Goal: Task Accomplishment & Management: Use online tool/utility

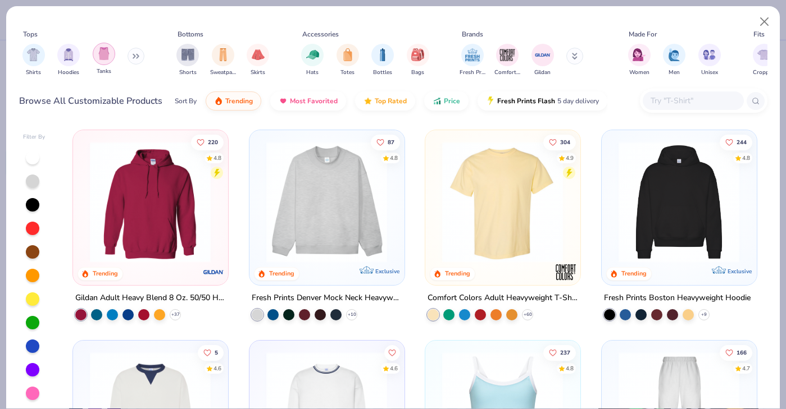
click at [105, 56] on img "filter for Tanks" at bounding box center [104, 53] width 12 height 13
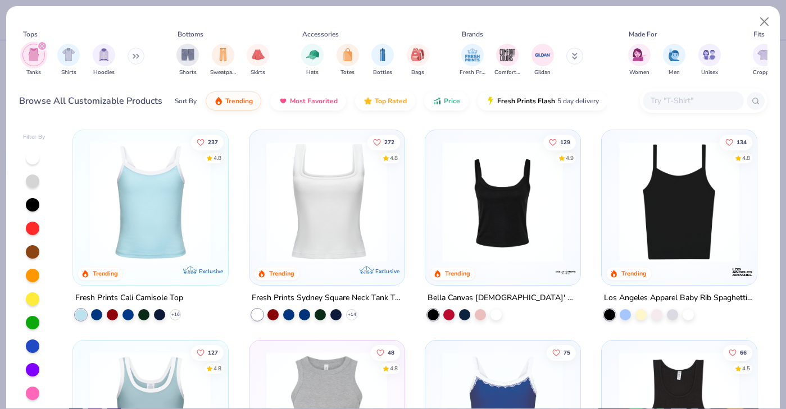
click at [341, 294] on div "Fresh Prints Sydney Square Neck Tank Top" at bounding box center [327, 298] width 150 height 14
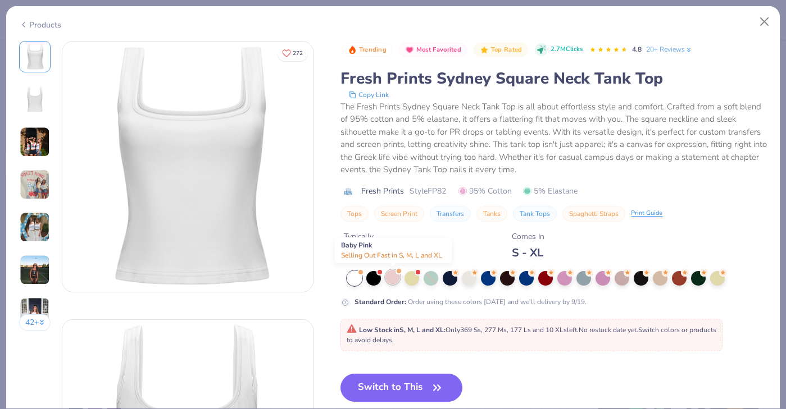
click at [393, 276] on div at bounding box center [392, 277] width 15 height 15
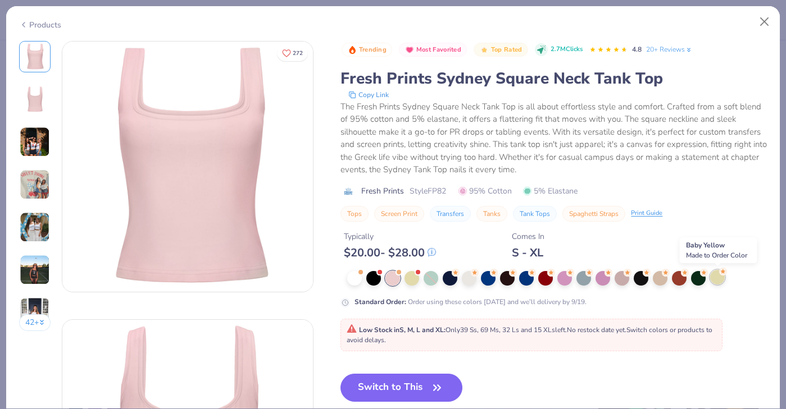
click at [718, 274] on div at bounding box center [717, 277] width 15 height 15
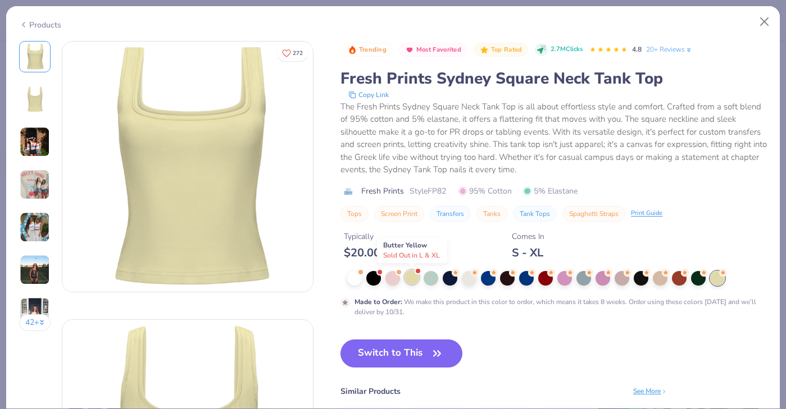
click at [410, 275] on div at bounding box center [411, 277] width 15 height 15
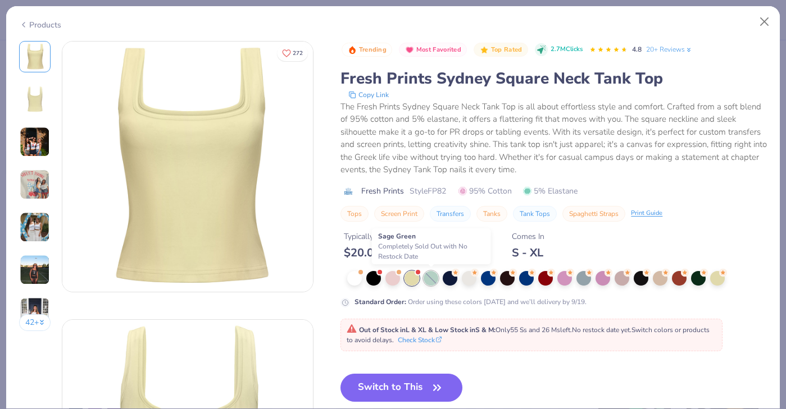
click at [435, 277] on div at bounding box center [430, 278] width 15 height 15
click at [719, 282] on div at bounding box center [717, 277] width 15 height 15
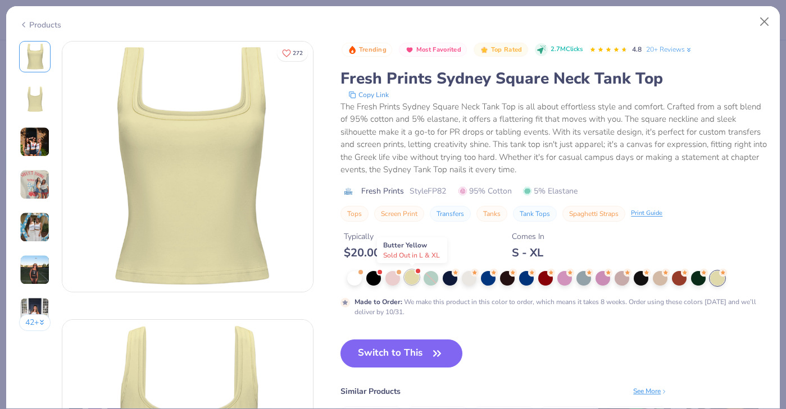
click at [410, 279] on div at bounding box center [411, 277] width 15 height 15
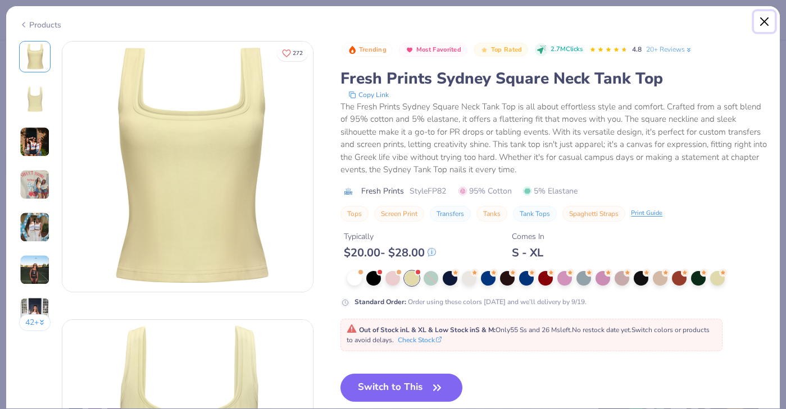
click at [768, 23] on button "Close" at bounding box center [764, 21] width 21 height 21
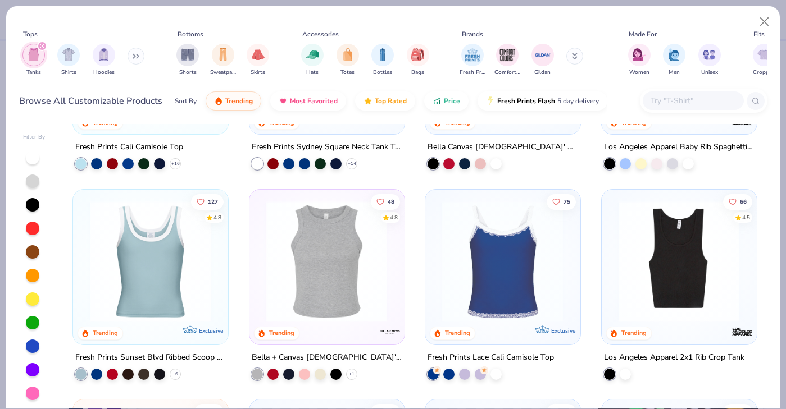
scroll to position [148, 0]
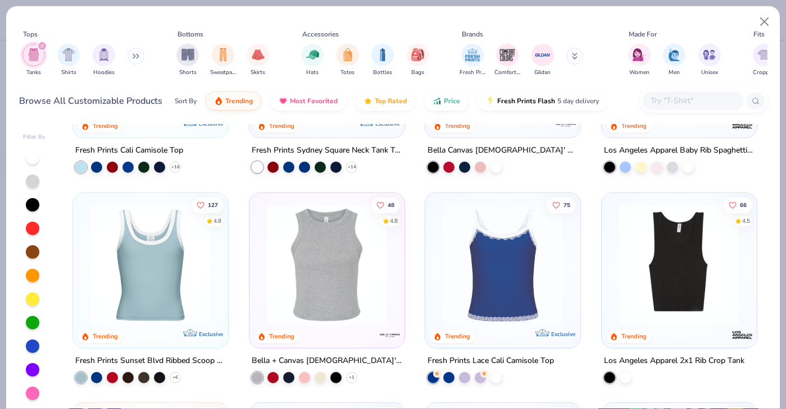
click at [669, 299] on img at bounding box center [679, 264] width 132 height 121
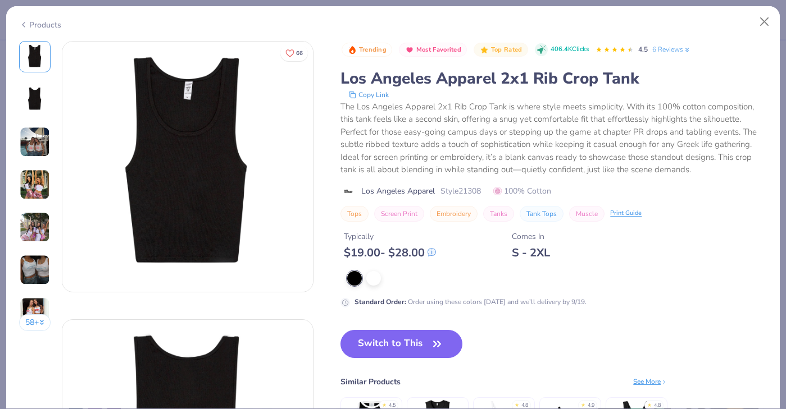
click at [33, 264] on img at bounding box center [35, 270] width 30 height 30
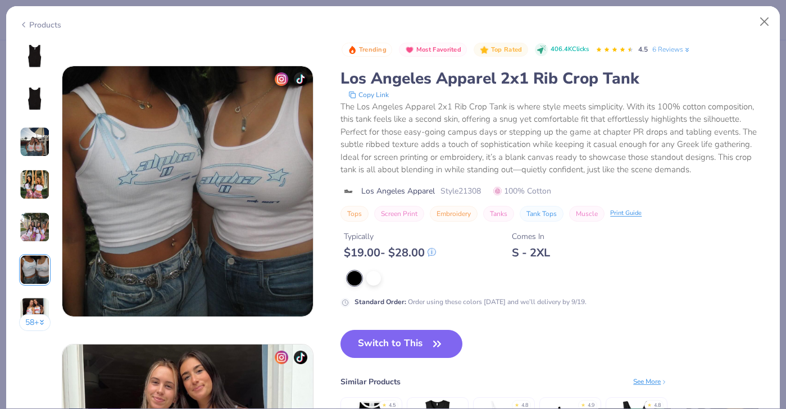
scroll to position [1393, 0]
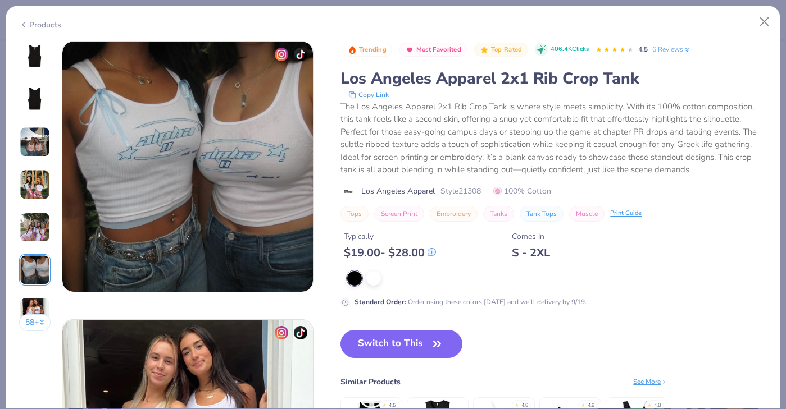
click at [40, 63] on img at bounding box center [34, 56] width 27 height 27
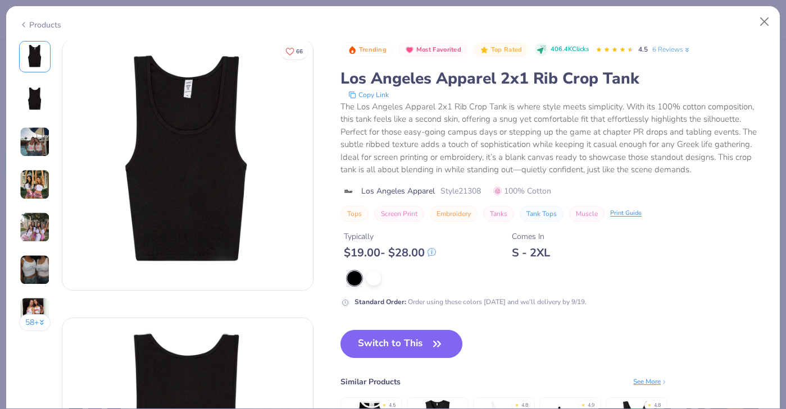
scroll to position [0, 0]
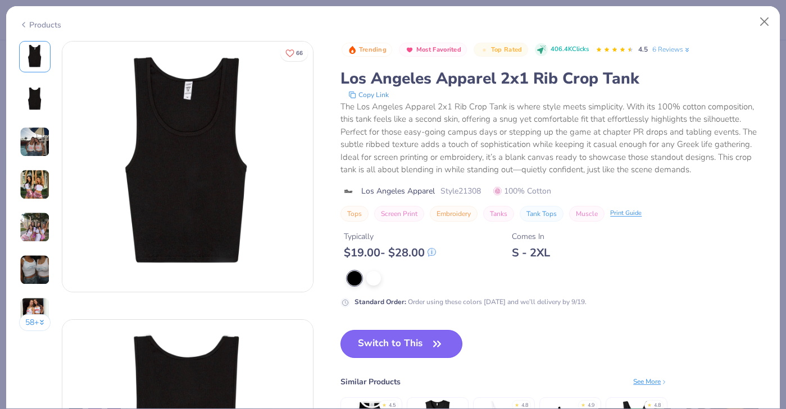
click at [365, 343] on button "Switch to This" at bounding box center [401, 344] width 122 height 28
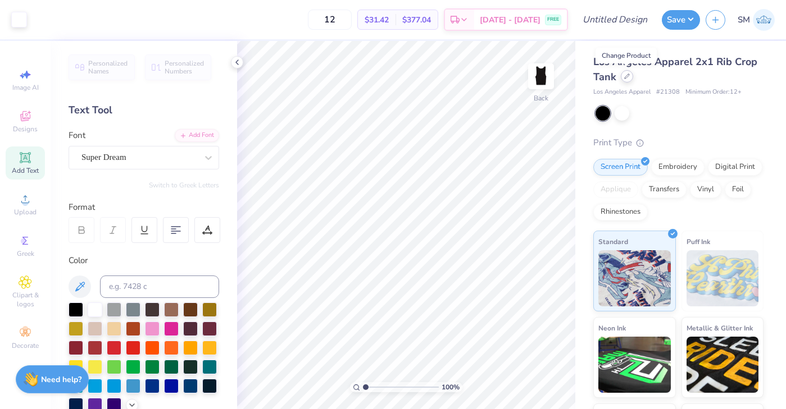
click at [626, 80] on div at bounding box center [627, 76] width 12 height 12
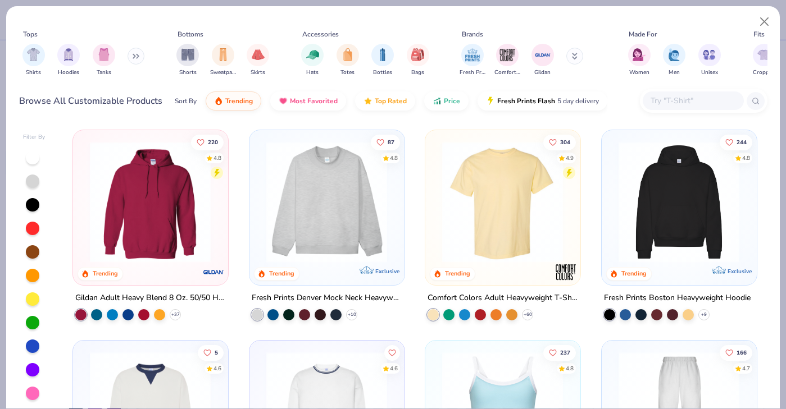
click at [138, 54] on icon at bounding box center [136, 56] width 7 height 6
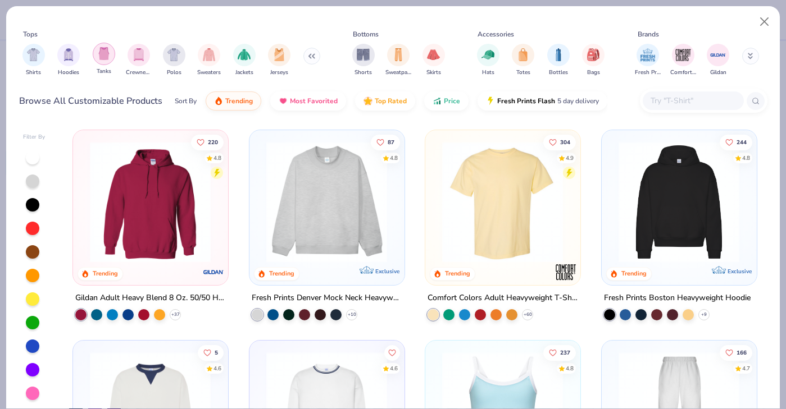
click at [106, 53] on img "filter for Tanks" at bounding box center [104, 53] width 12 height 13
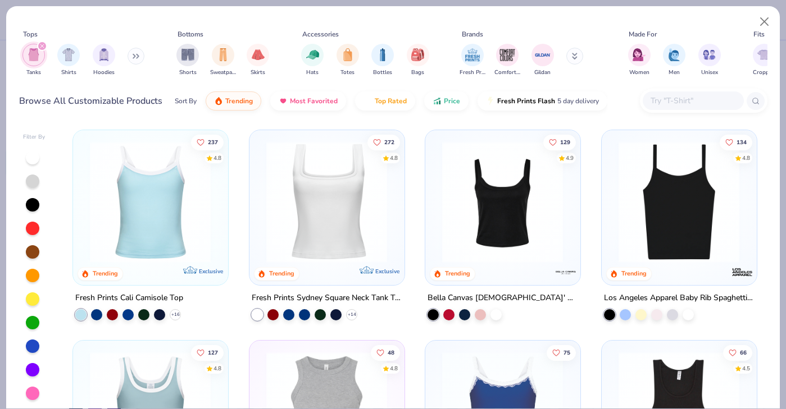
click at [131, 56] on button at bounding box center [135, 56] width 17 height 17
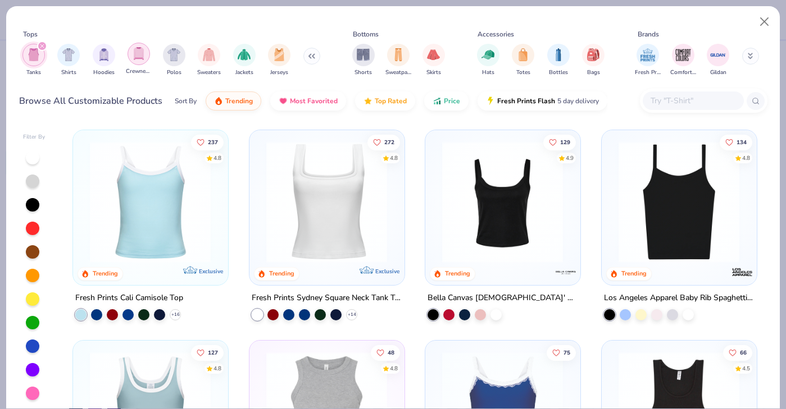
click at [146, 57] on div "filter for Crewnecks" at bounding box center [138, 54] width 22 height 22
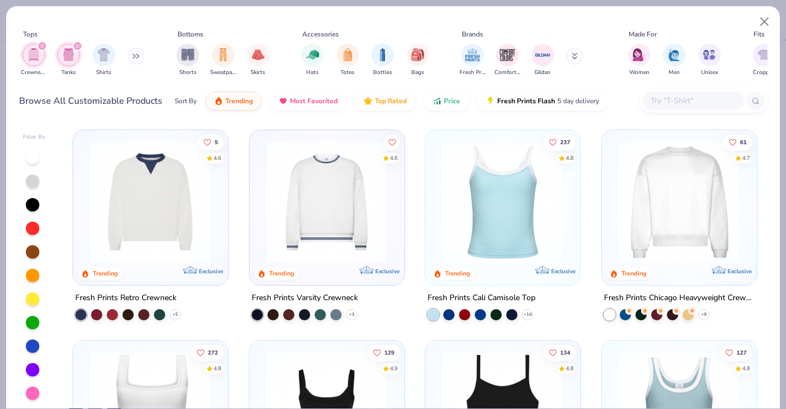
click at [683, 223] on img at bounding box center [679, 202] width 132 height 121
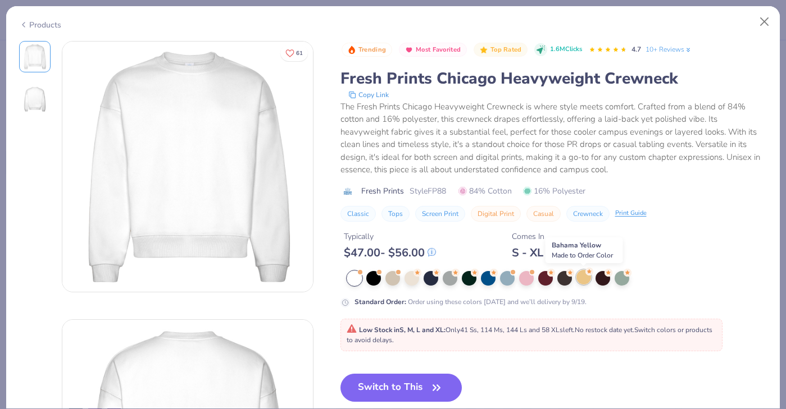
click at [583, 278] on div at bounding box center [583, 277] width 15 height 15
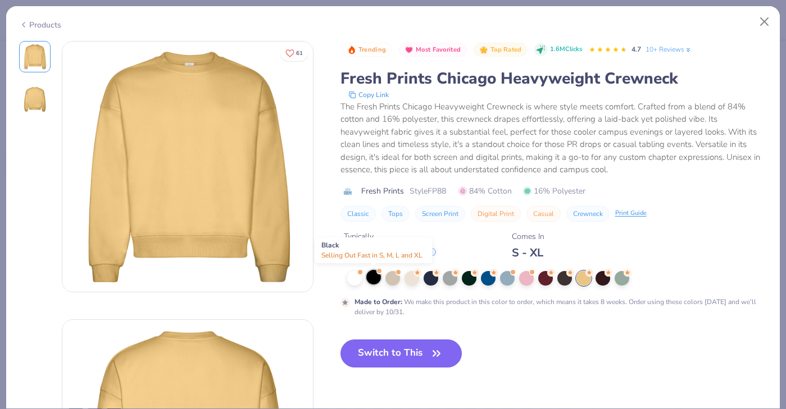
click at [373, 275] on div at bounding box center [373, 277] width 15 height 15
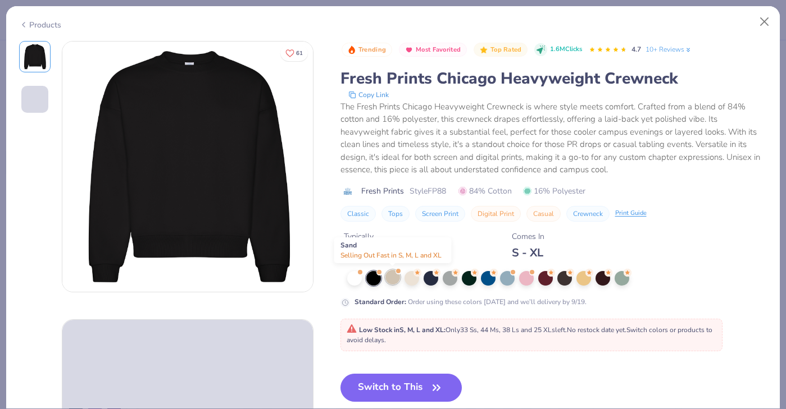
click at [390, 276] on div at bounding box center [392, 277] width 15 height 15
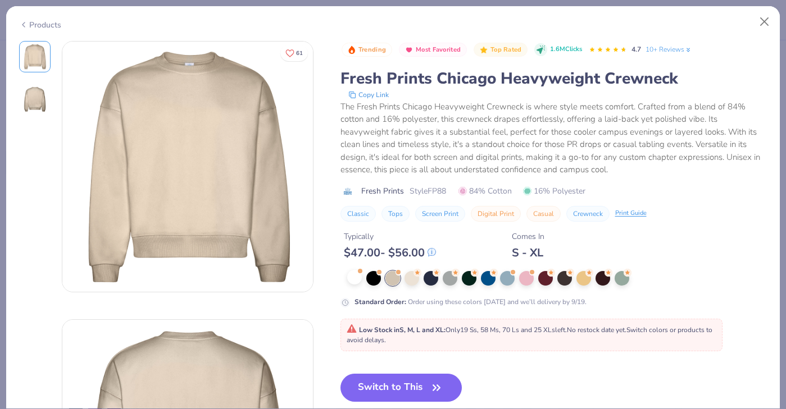
click at [347, 271] on div at bounding box center [354, 277] width 15 height 15
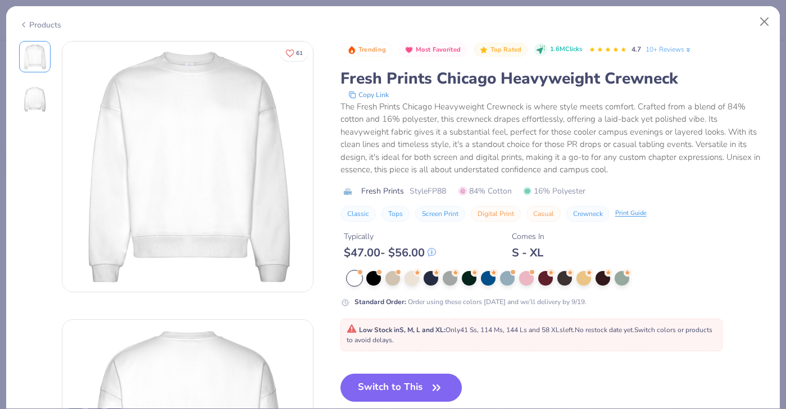
click at [349, 271] on div at bounding box center [354, 278] width 15 height 15
click at [763, 15] on button "Close" at bounding box center [764, 21] width 21 height 21
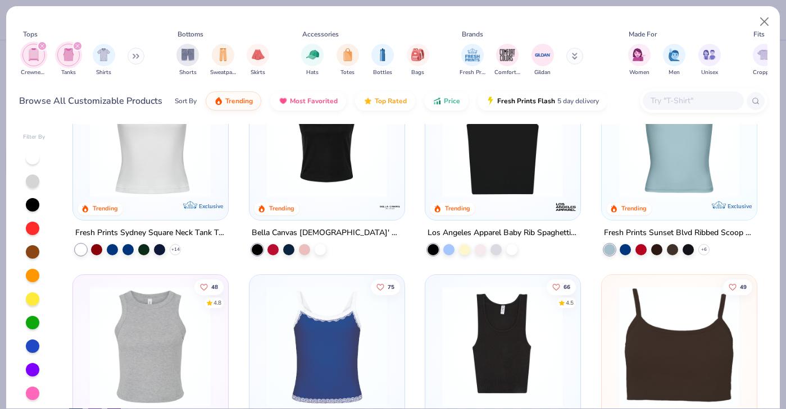
scroll to position [257, 0]
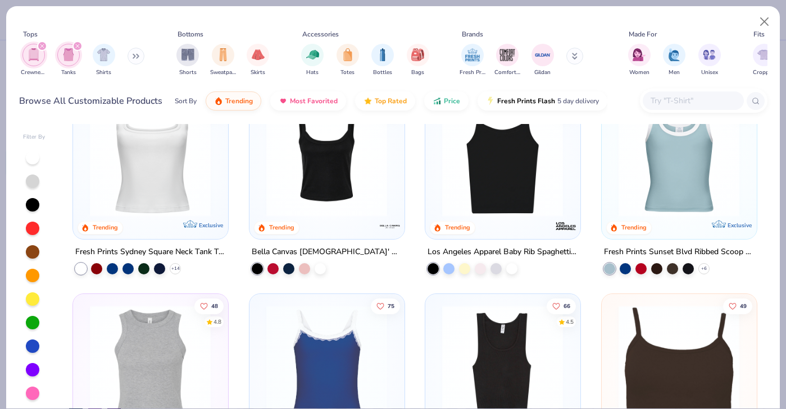
click at [339, 204] on img at bounding box center [327, 155] width 132 height 121
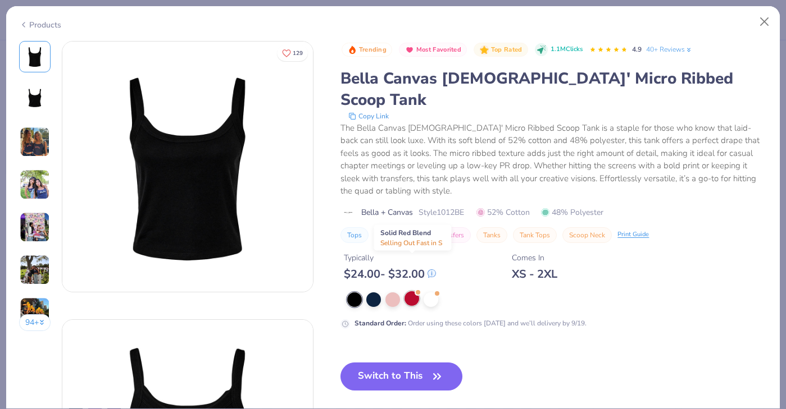
click at [410, 291] on div at bounding box center [411, 298] width 15 height 15
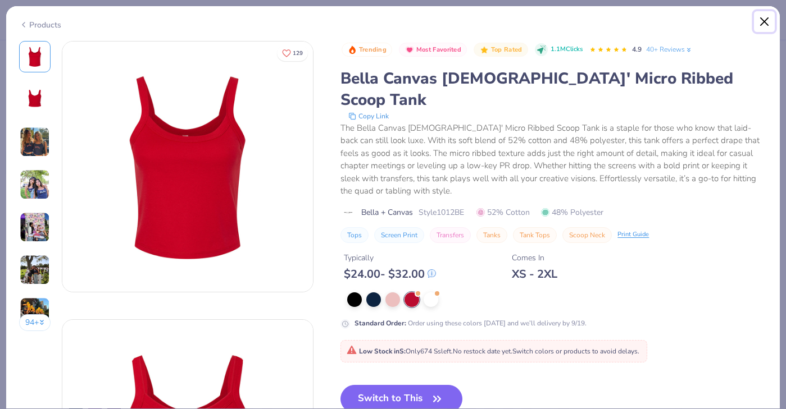
click at [765, 25] on button "Close" at bounding box center [764, 21] width 21 height 21
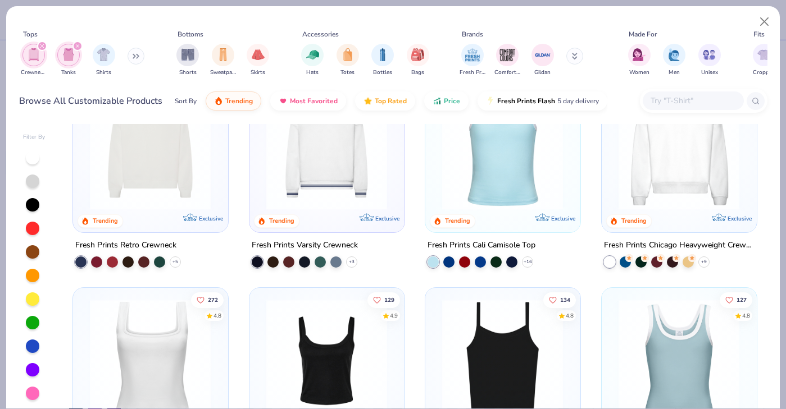
scroll to position [52, 0]
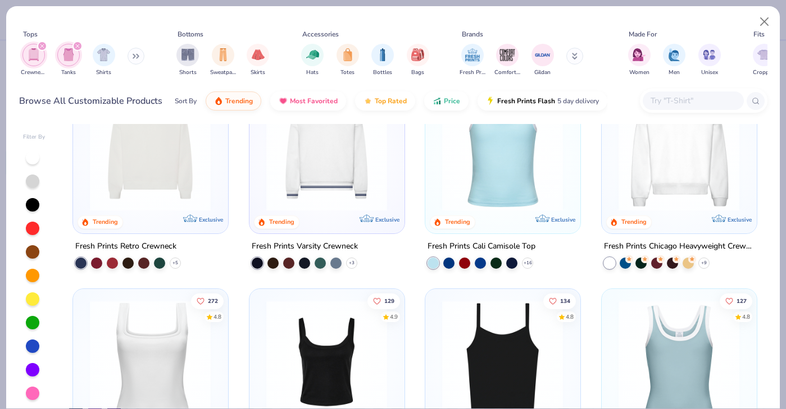
click at [158, 340] on img at bounding box center [150, 360] width 132 height 121
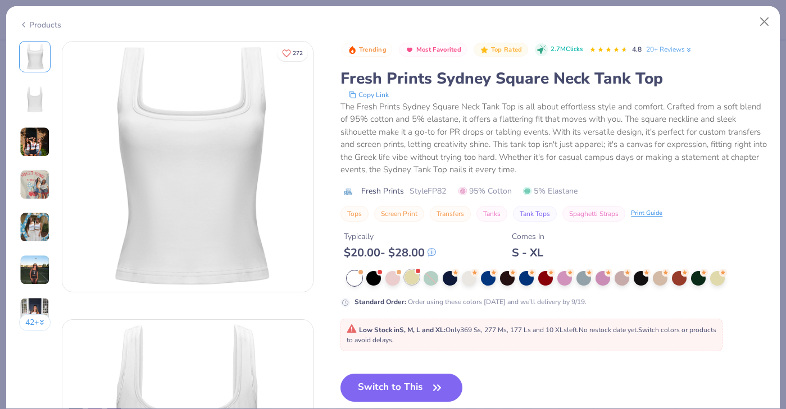
click at [416, 280] on div at bounding box center [411, 277] width 15 height 15
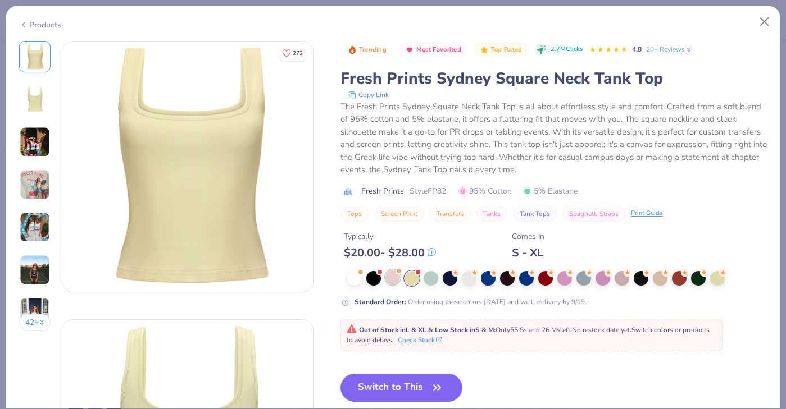
click at [394, 276] on div at bounding box center [392, 277] width 15 height 15
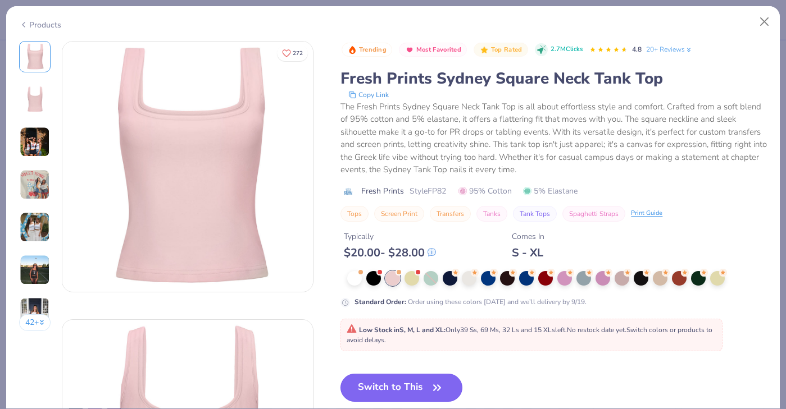
click at [398, 386] on button "Switch to This" at bounding box center [401, 388] width 122 height 28
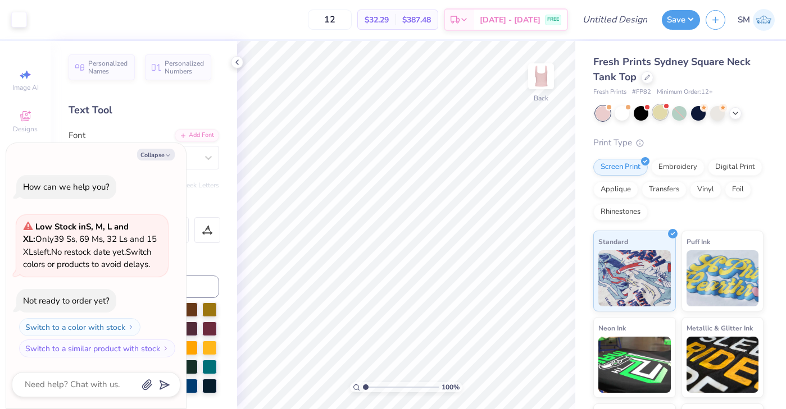
click at [665, 110] on div at bounding box center [660, 112] width 15 height 15
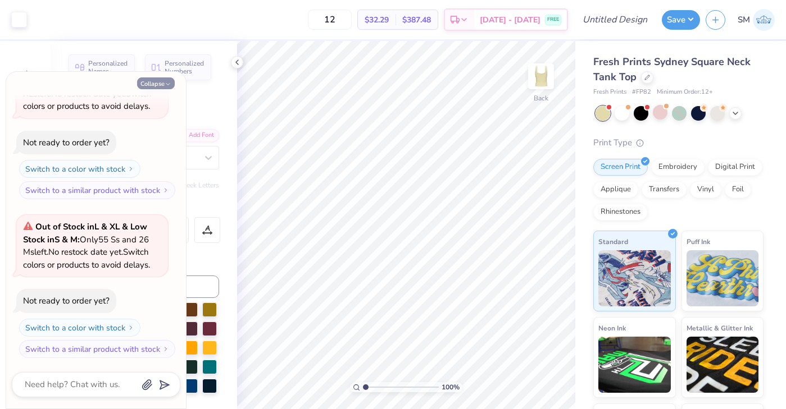
click at [160, 83] on button "Collapse" at bounding box center [156, 83] width 38 height 12
type textarea "x"
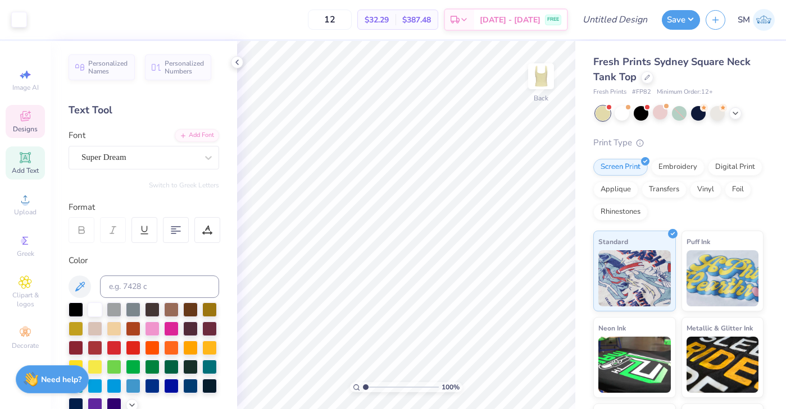
click at [31, 118] on icon at bounding box center [25, 116] width 13 height 13
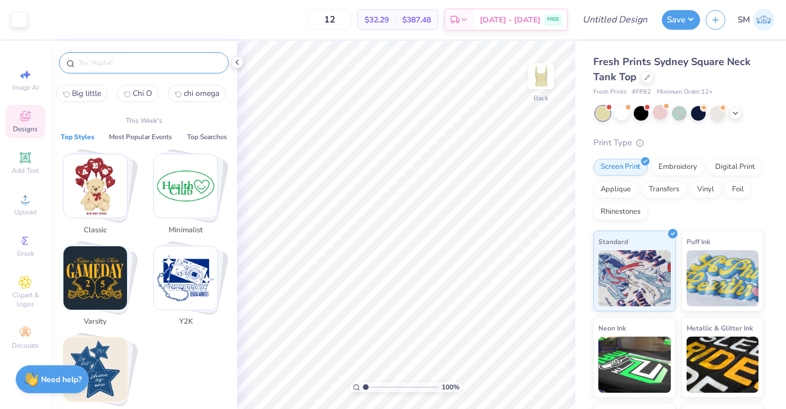
click at [115, 65] on input "text" at bounding box center [149, 62] width 144 height 11
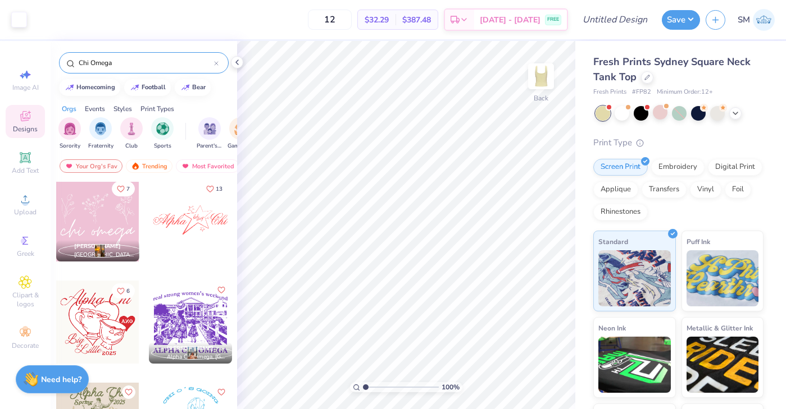
scroll to position [7566, 0]
type input "Chi Omega"
click at [107, 218] on div at bounding box center [97, 220] width 83 height 83
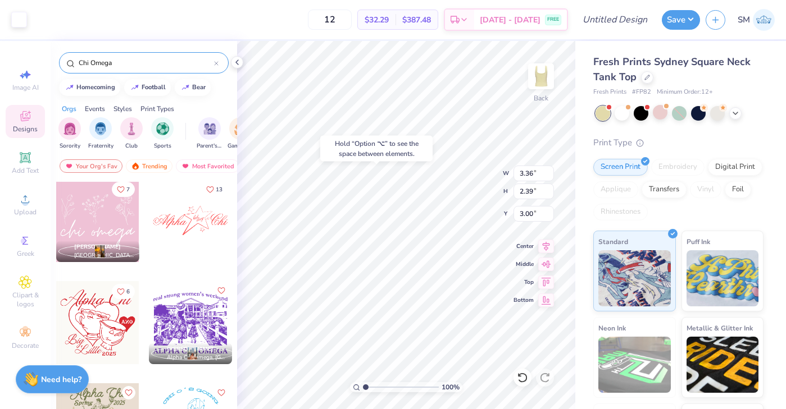
type input "5.59"
type input "1.62"
type input "3.82"
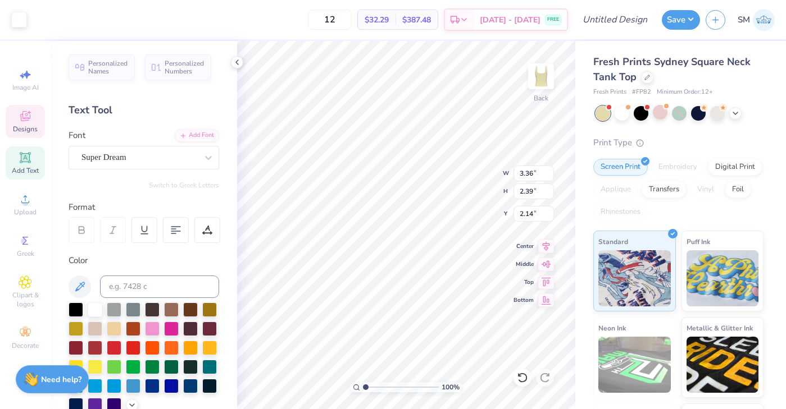
type input "1.57"
type input "1.80"
type input "3.88"
type input "2.76"
type input "1.62"
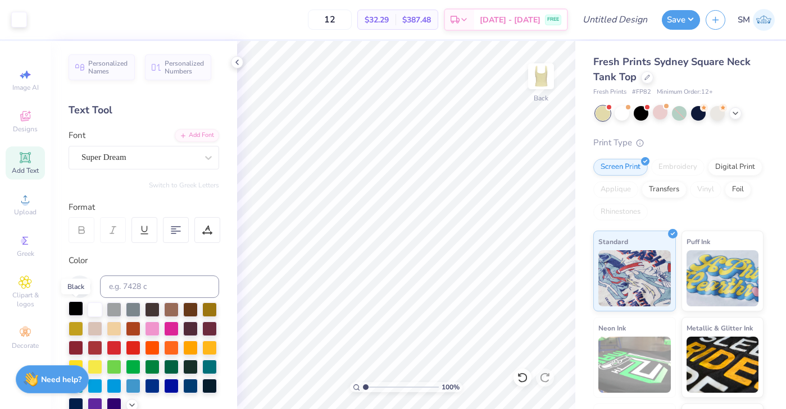
click at [80, 307] on div at bounding box center [76, 309] width 15 height 15
click at [546, 245] on icon at bounding box center [545, 245] width 7 height 10
click at [544, 280] on icon at bounding box center [546, 280] width 16 height 13
type input "0.50"
type input "1.44"
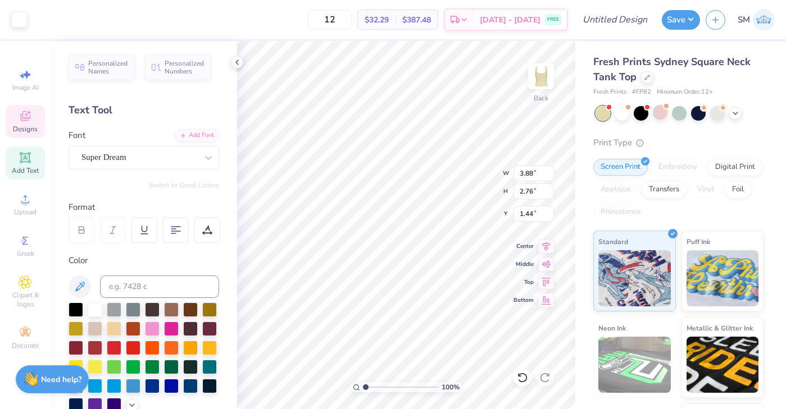
type input "1.23"
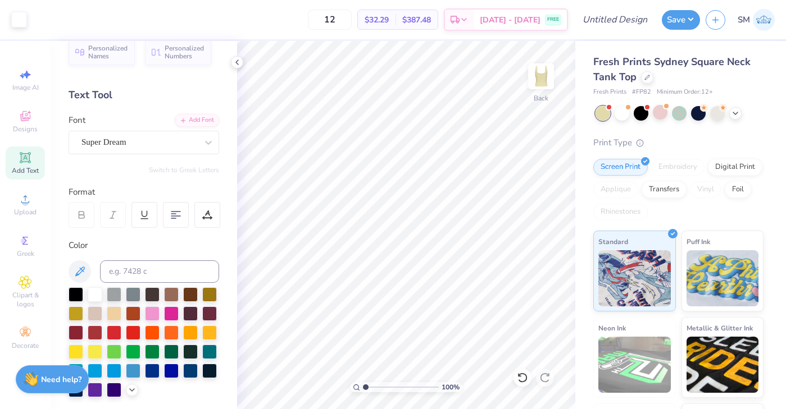
scroll to position [0, 0]
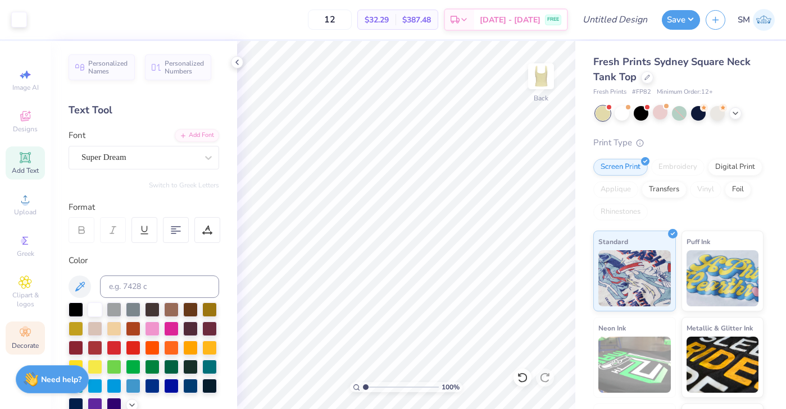
click at [23, 336] on icon at bounding box center [23, 335] width 4 height 4
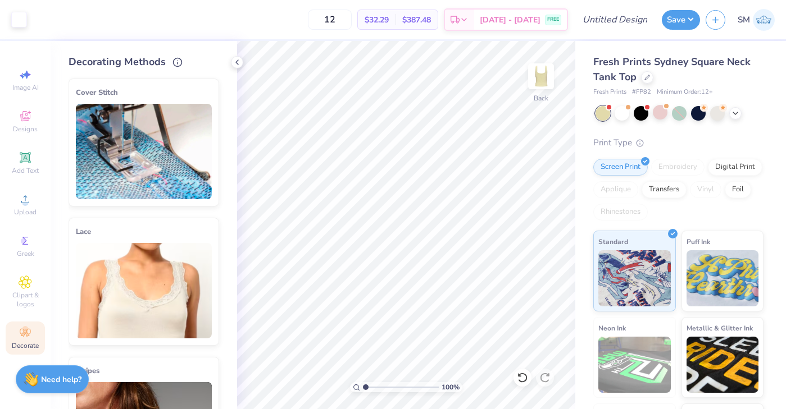
click at [144, 162] on img at bounding box center [144, 151] width 136 height 95
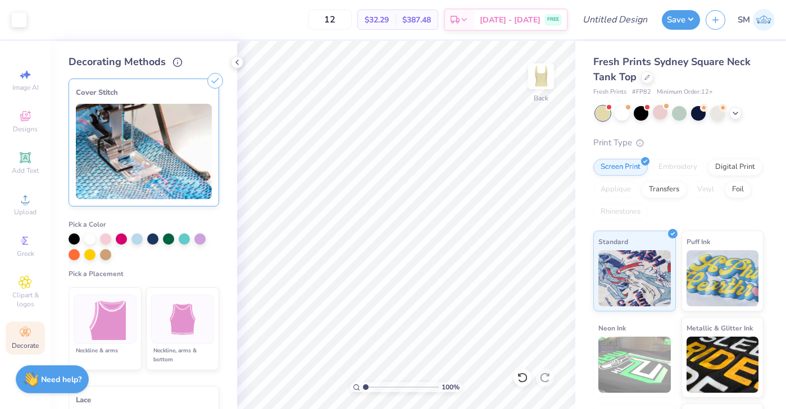
click at [162, 322] on img at bounding box center [183, 320] width 42 height 42
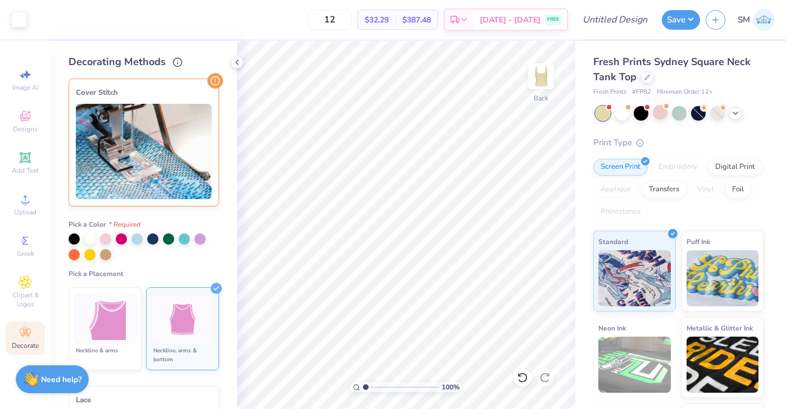
click at [149, 140] on img at bounding box center [144, 151] width 136 height 95
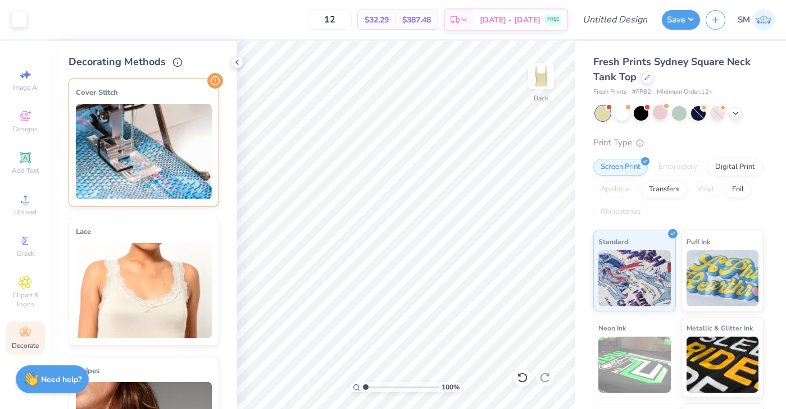
click at [150, 164] on img at bounding box center [144, 151] width 136 height 95
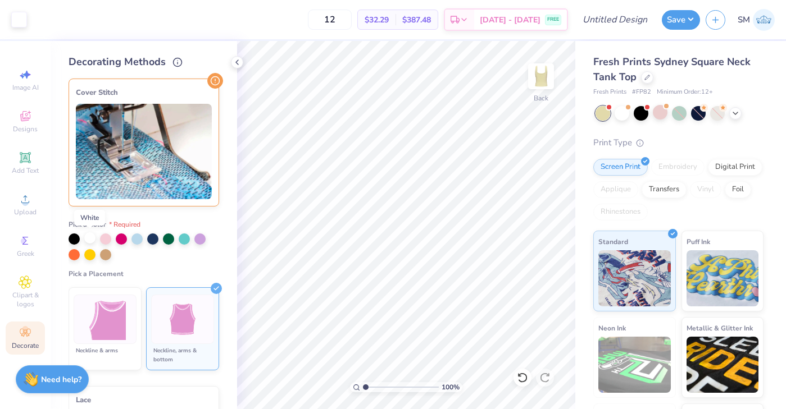
click at [87, 239] on div at bounding box center [89, 237] width 11 height 11
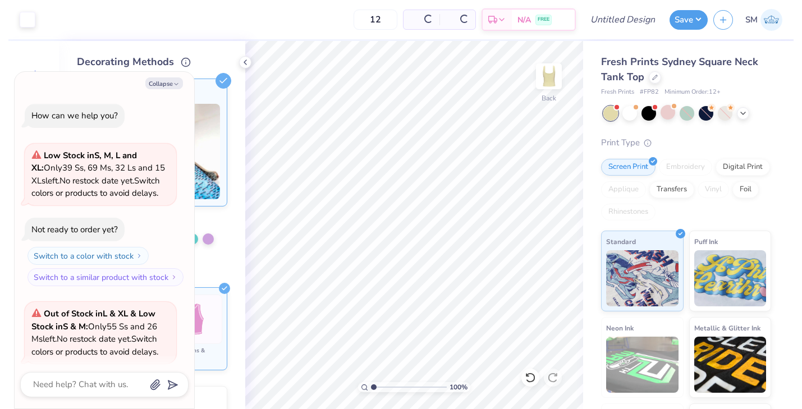
scroll to position [168, 0]
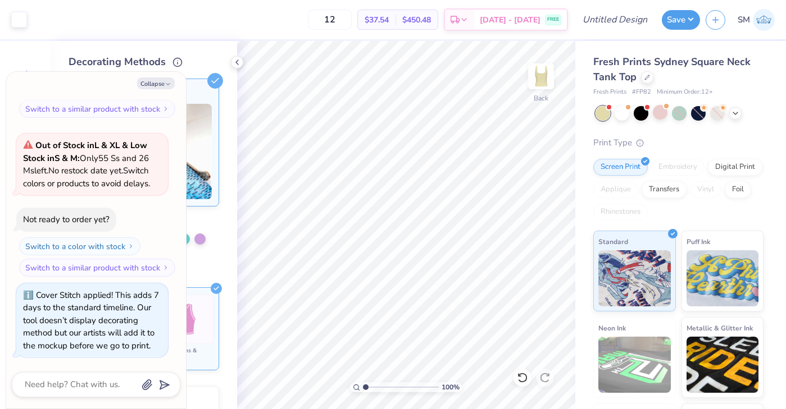
click at [207, 258] on div at bounding box center [144, 247] width 150 height 27
click at [166, 88] on icon "button" at bounding box center [168, 84] width 7 height 7
type textarea "x"
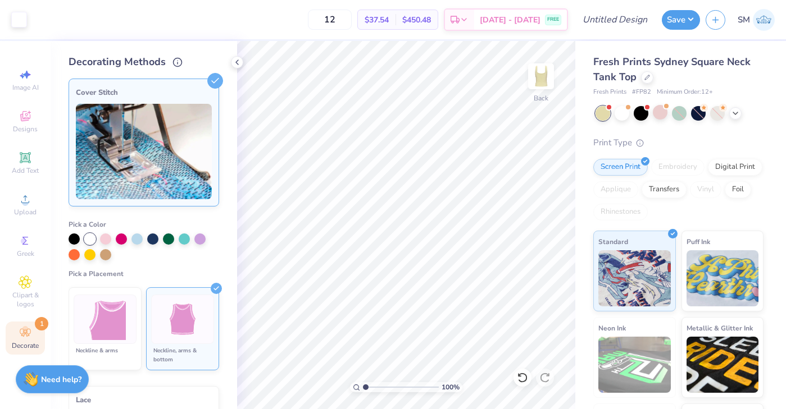
click at [182, 148] on img at bounding box center [144, 151] width 136 height 95
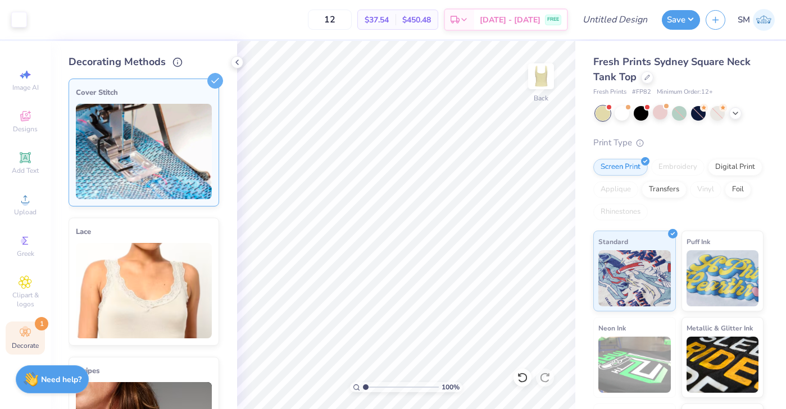
click at [182, 148] on img at bounding box center [144, 151] width 136 height 95
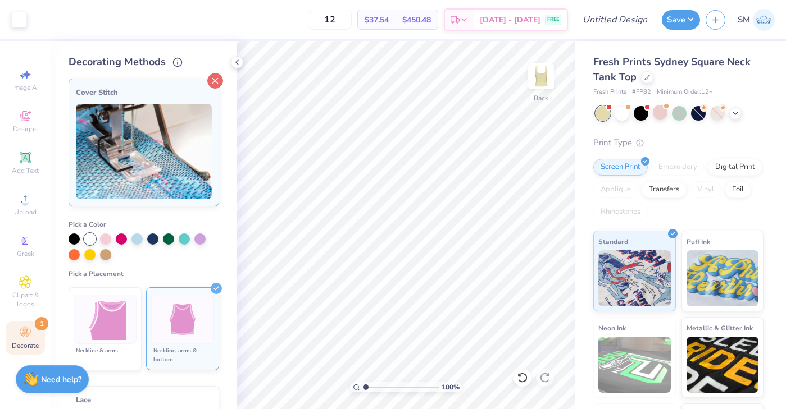
click at [213, 85] on icon at bounding box center [215, 81] width 16 height 16
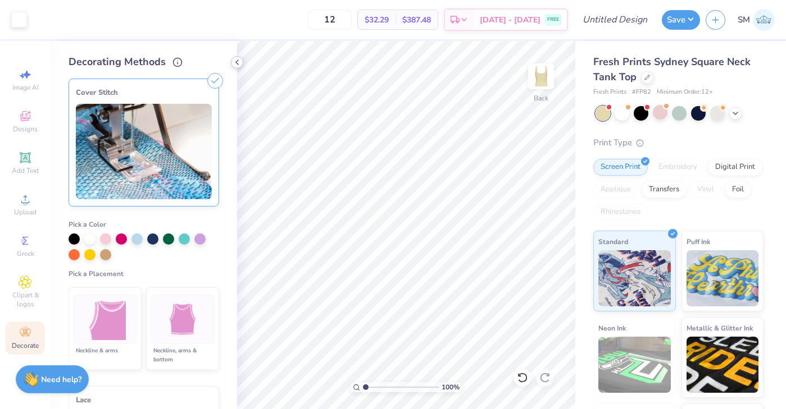
click at [240, 62] on icon at bounding box center [236, 62] width 9 height 9
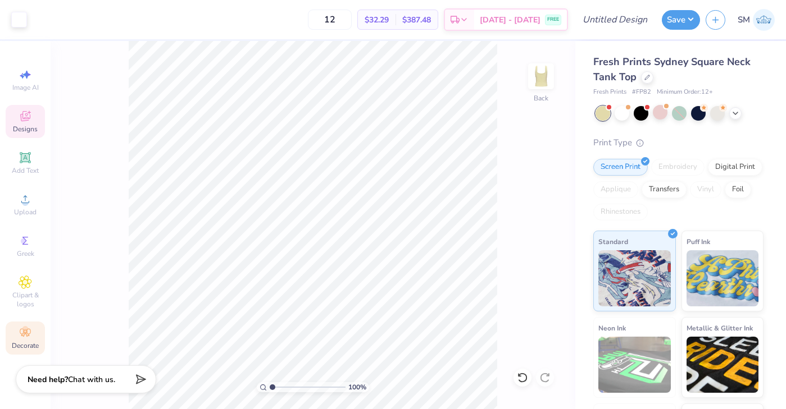
click at [28, 121] on icon at bounding box center [25, 116] width 13 height 13
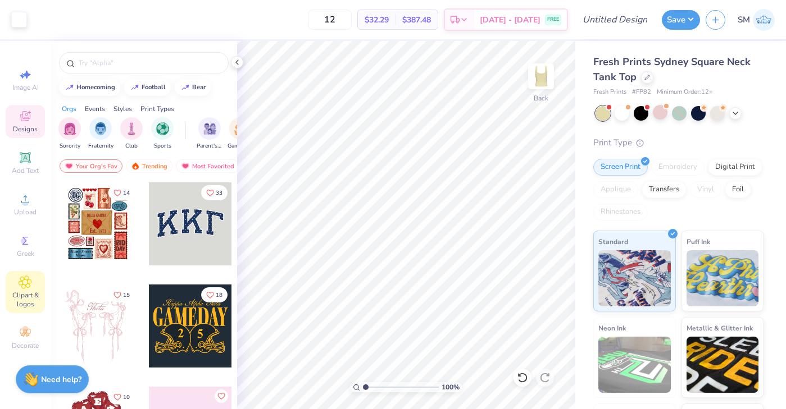
click at [27, 299] on span "Clipart & logos" at bounding box center [25, 300] width 39 height 18
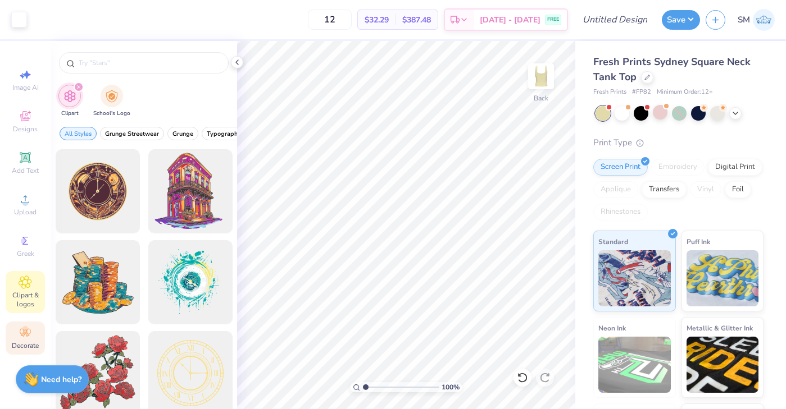
click at [22, 349] on span "Decorate" at bounding box center [25, 345] width 27 height 9
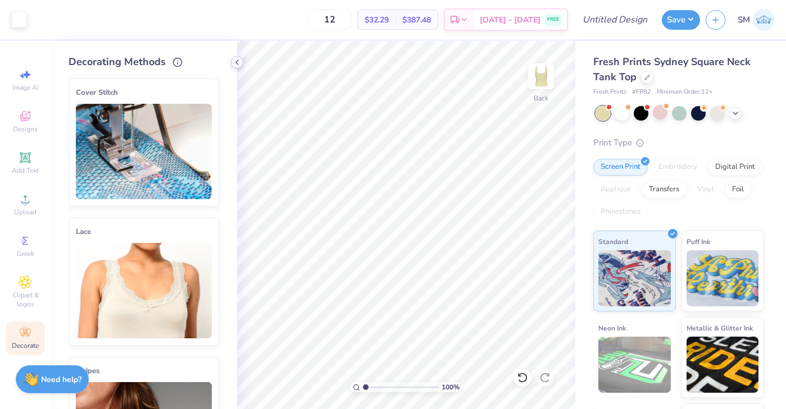
click at [239, 58] on icon at bounding box center [236, 62] width 9 height 9
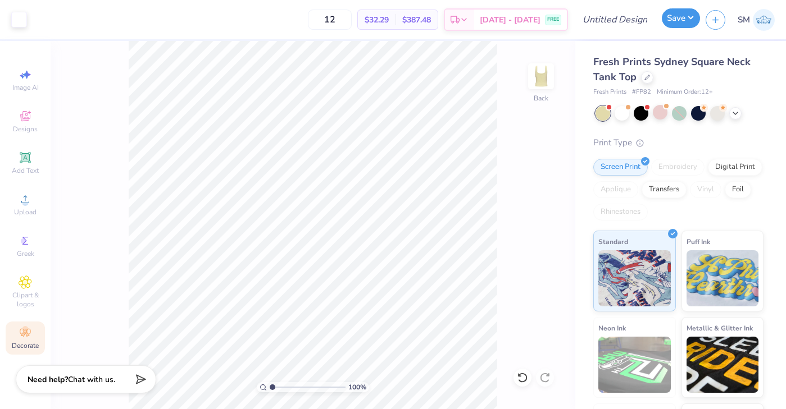
click at [676, 18] on button "Save" at bounding box center [681, 18] width 38 height 20
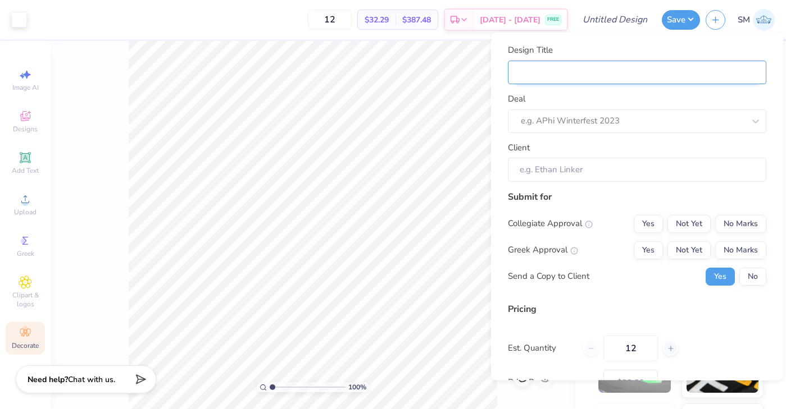
click at [604, 70] on input "Design Title" at bounding box center [637, 72] width 258 height 24
type input "Chi"
type input "Chi O"
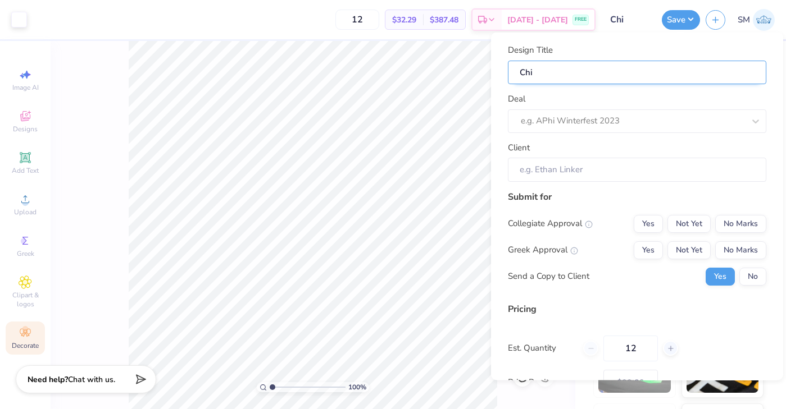
type input "Chi O"
type input "Chi Om"
type input "Chi Ome"
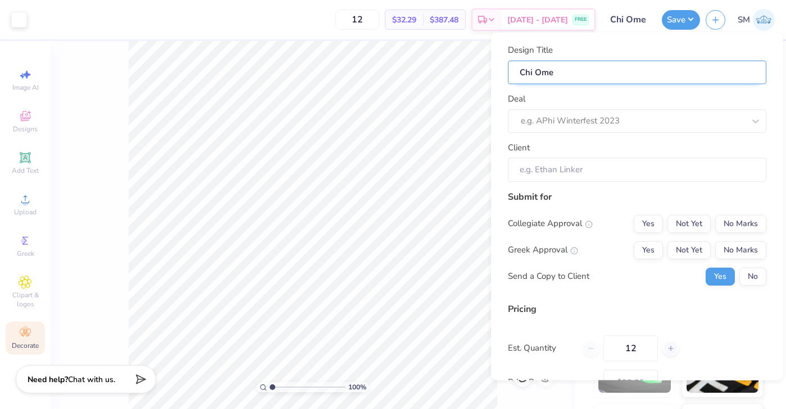
type input "[PERSON_NAME]"
type input "Chi Omega"
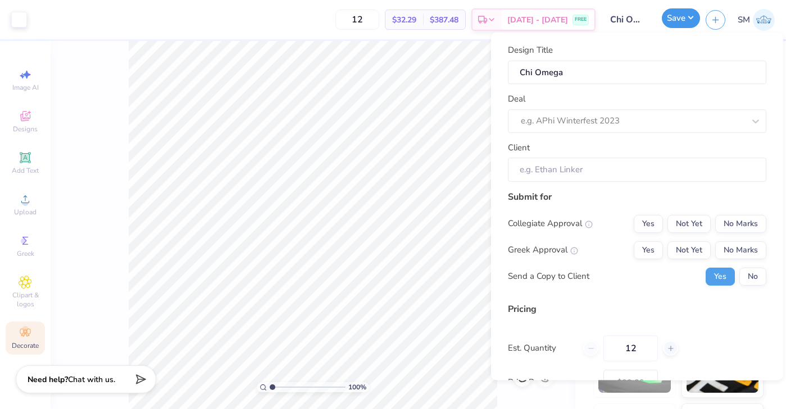
click at [676, 15] on button "Save" at bounding box center [681, 18] width 38 height 20
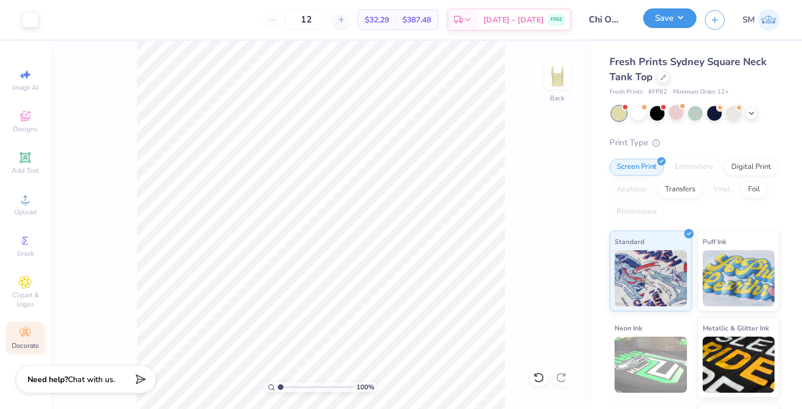
click at [664, 20] on button "Save" at bounding box center [670, 18] width 53 height 20
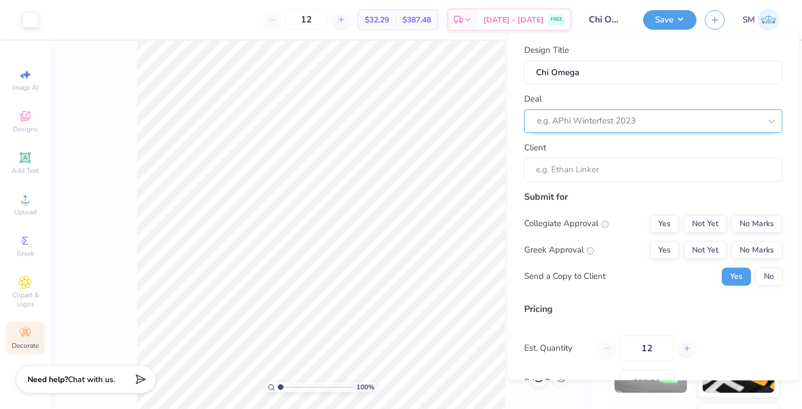
click at [585, 112] on div "e.g. APhi Winterfest 2023" at bounding box center [653, 121] width 258 height 24
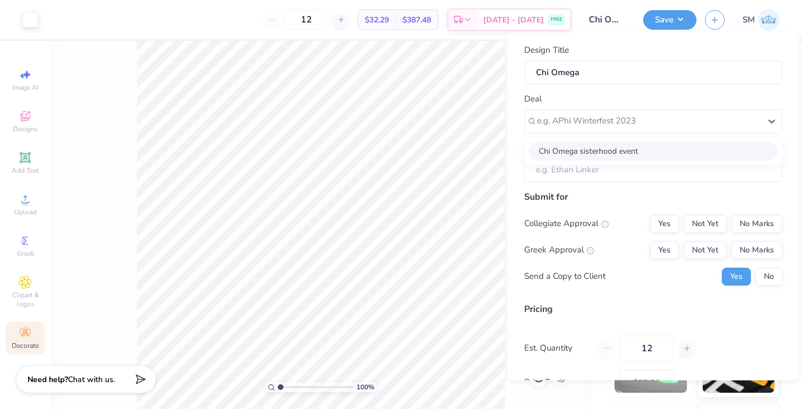
click at [577, 149] on div "Chi Omega sisterhood event" at bounding box center [653, 151] width 249 height 19
type input "[PERSON_NAME]"
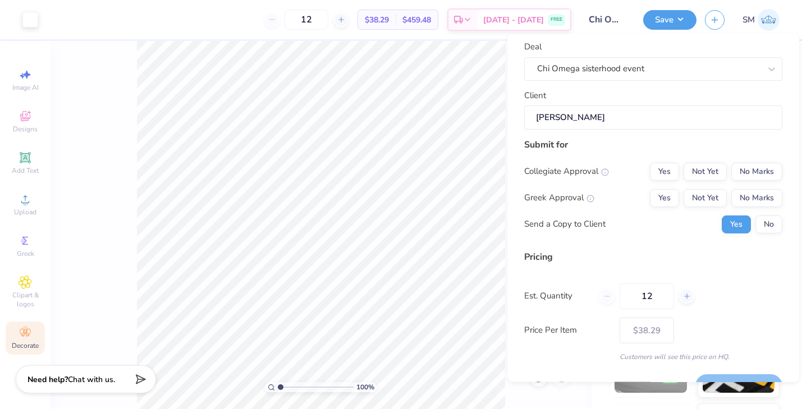
scroll to position [53, 0]
click at [744, 172] on button "No Marks" at bounding box center [757, 172] width 51 height 18
click at [755, 196] on button "No Marks" at bounding box center [757, 198] width 51 height 18
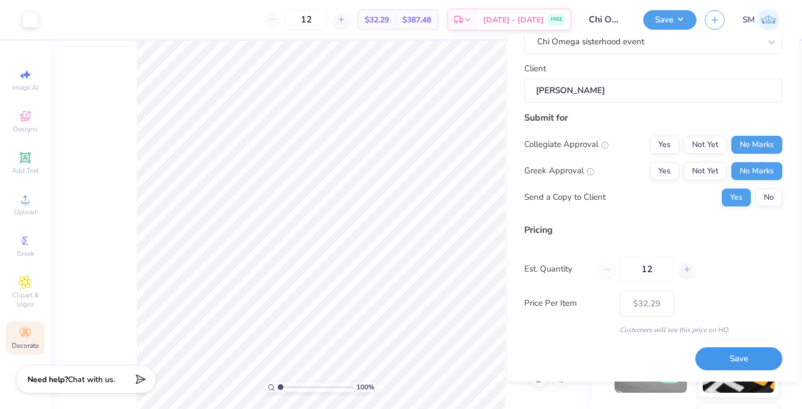
click at [717, 356] on button "Save" at bounding box center [739, 359] width 87 height 23
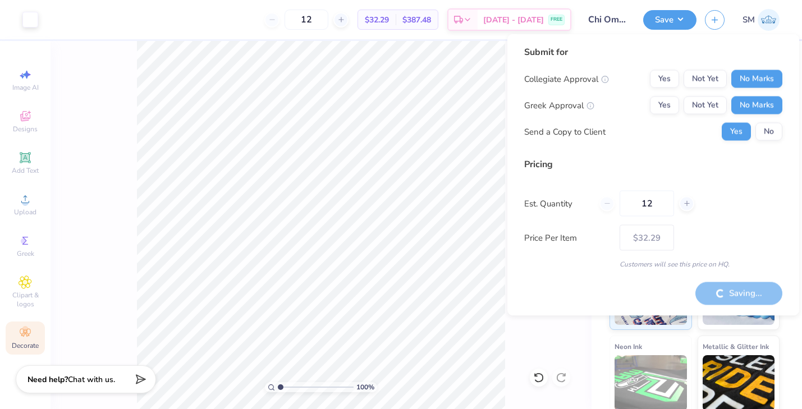
type input "– –"
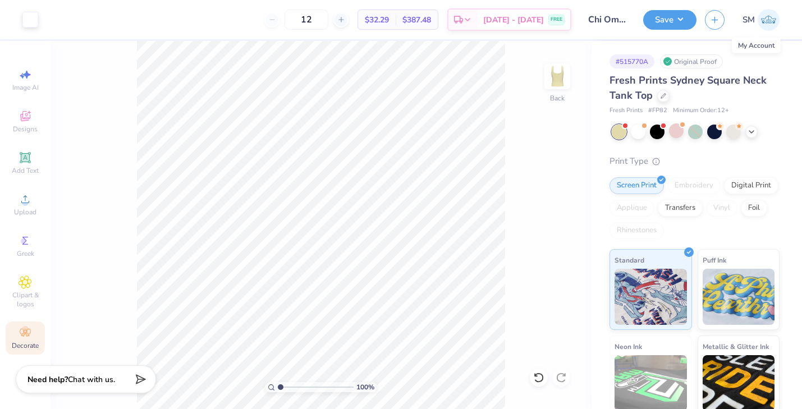
click at [768, 22] on img at bounding box center [769, 20] width 22 height 22
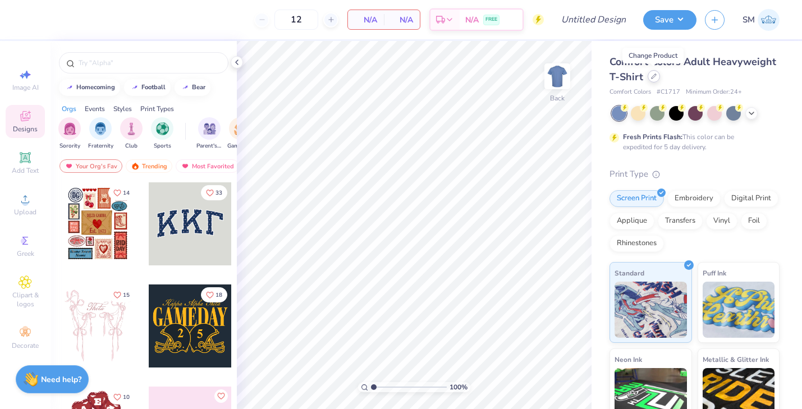
click at [653, 80] on div at bounding box center [654, 76] width 12 height 12
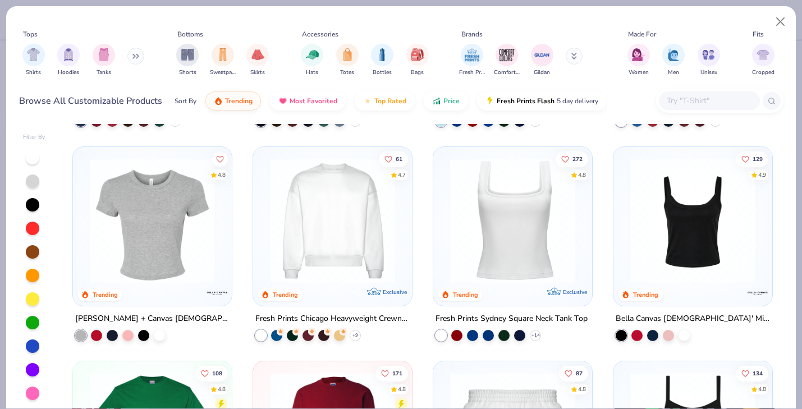
scroll to position [425, 0]
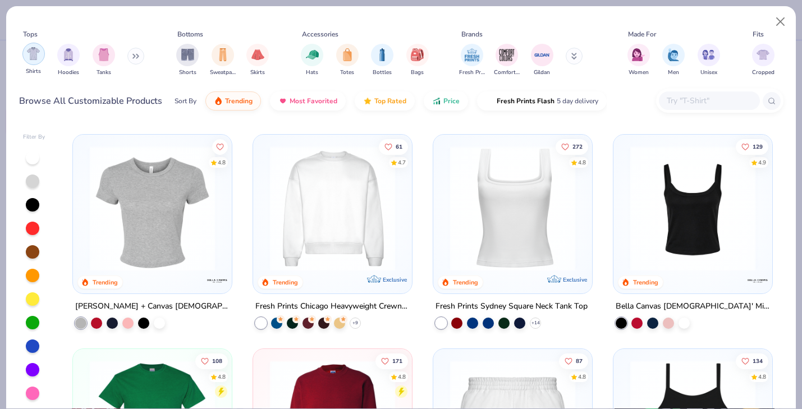
click at [30, 57] on img "filter for Shirts" at bounding box center [33, 53] width 13 height 13
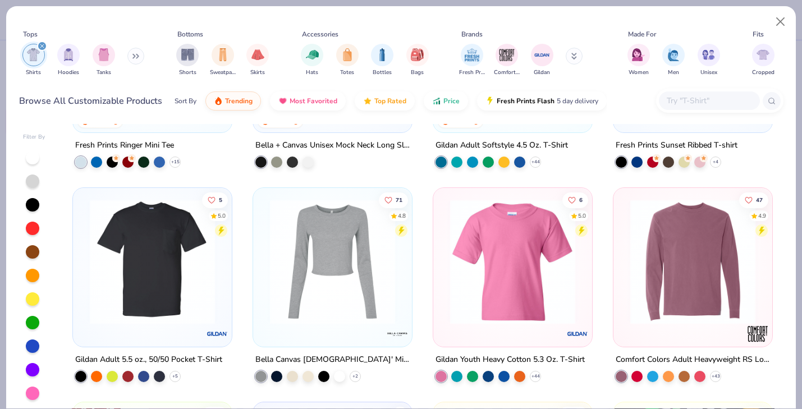
scroll to position [1065, 0]
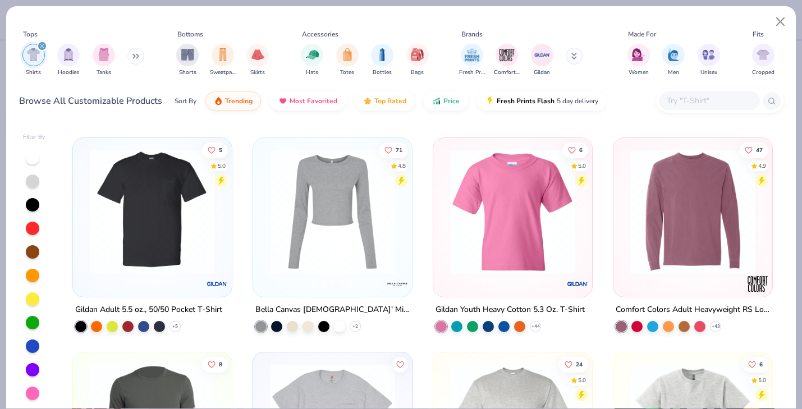
click at [194, 309] on div "Gildan Adult 5.5 oz., 50/50 Pocket T-Shirt" at bounding box center [148, 310] width 147 height 14
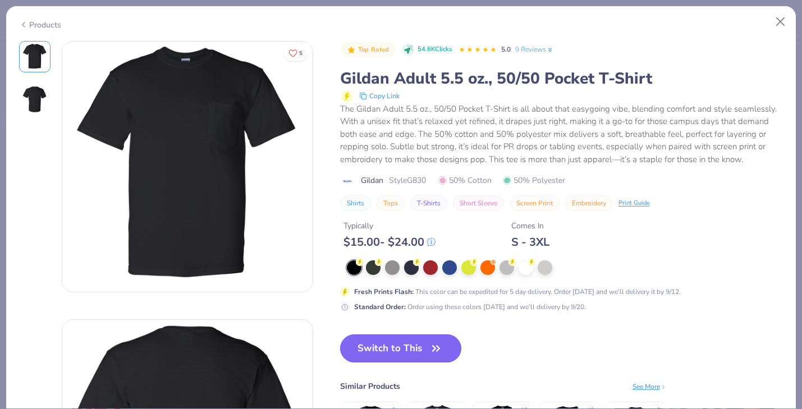
click at [394, 348] on button "Switch to This" at bounding box center [401, 349] width 122 height 28
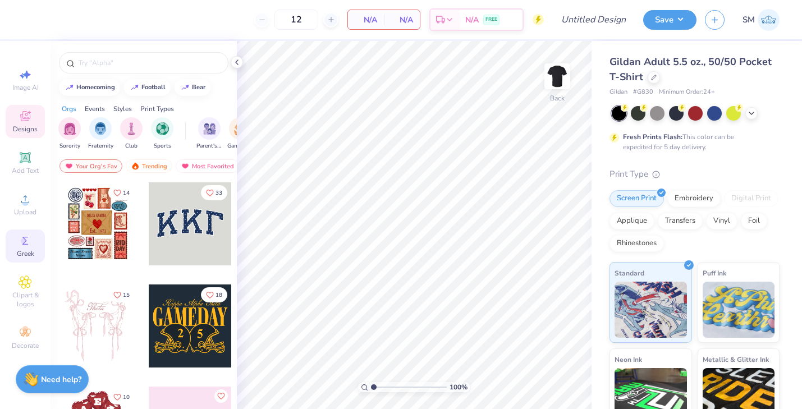
click at [21, 250] on span "Greek" at bounding box center [25, 253] width 17 height 9
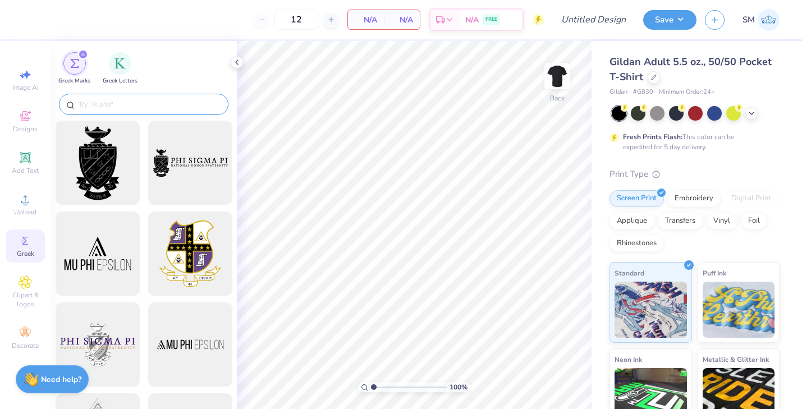
click at [120, 108] on input "text" at bounding box center [149, 104] width 144 height 11
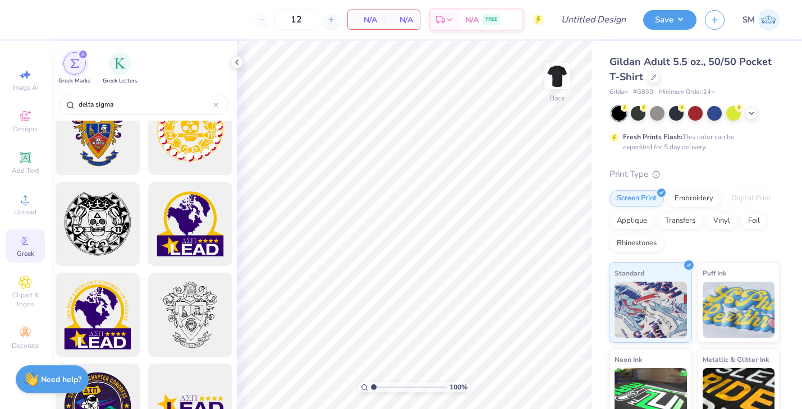
scroll to position [122, 0]
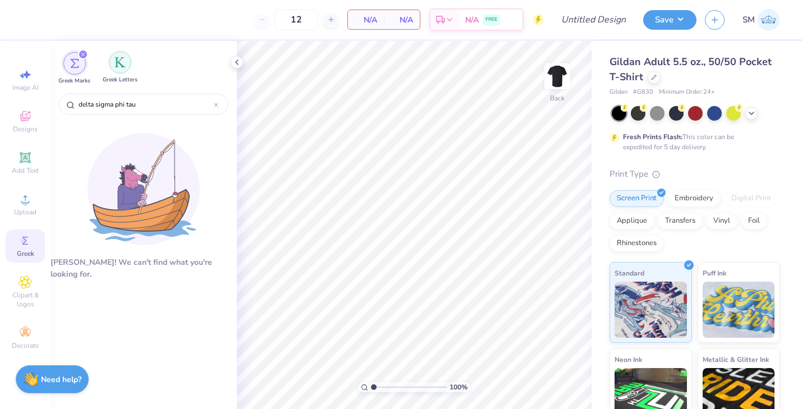
type input "delta sigma phi tau"
click at [115, 66] on img "filter for Greek Letters" at bounding box center [120, 62] width 11 height 11
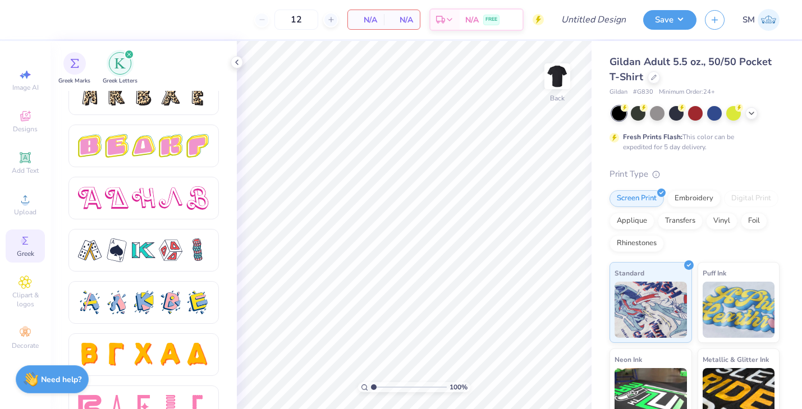
scroll to position [1926, 0]
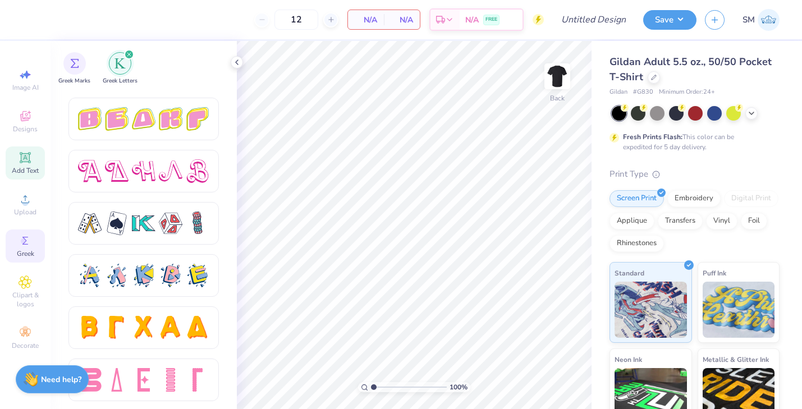
click at [25, 167] on span "Add Text" at bounding box center [25, 170] width 27 height 9
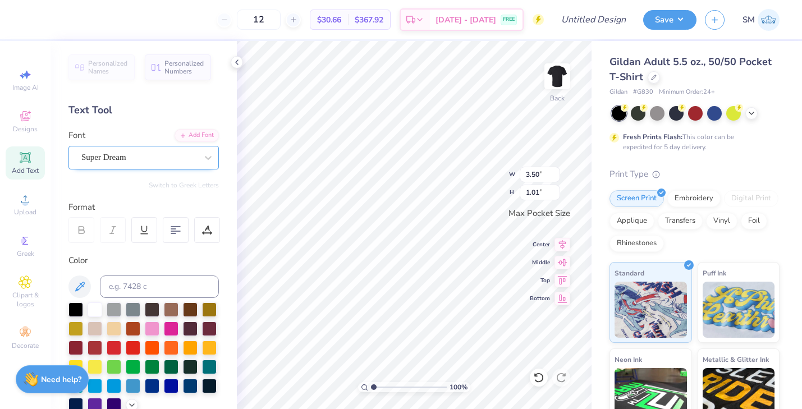
click at [148, 165] on div at bounding box center [139, 157] width 116 height 15
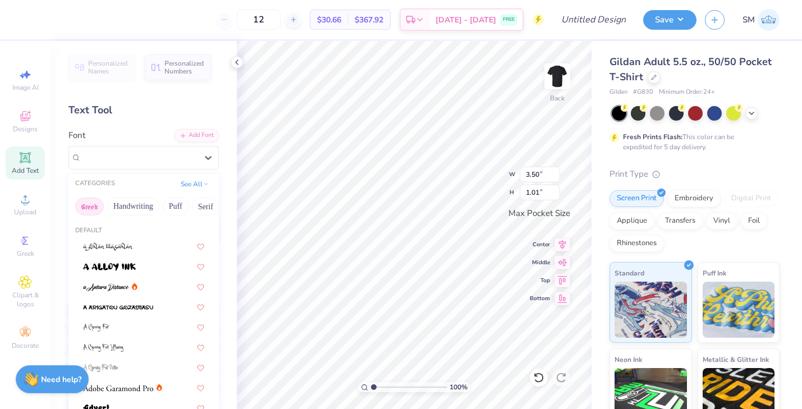
click at [95, 206] on button "Greek" at bounding box center [89, 207] width 29 height 18
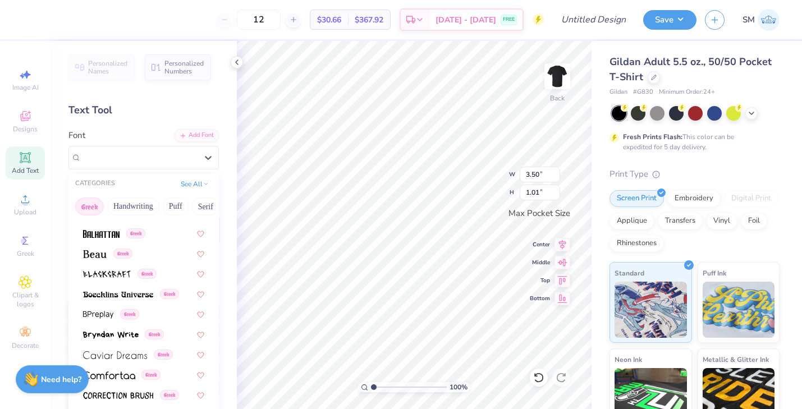
scroll to position [140, 0]
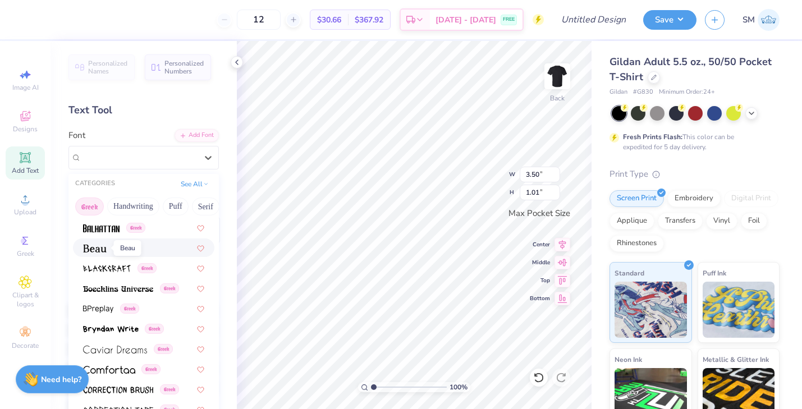
click at [99, 248] on img at bounding box center [95, 249] width 24 height 8
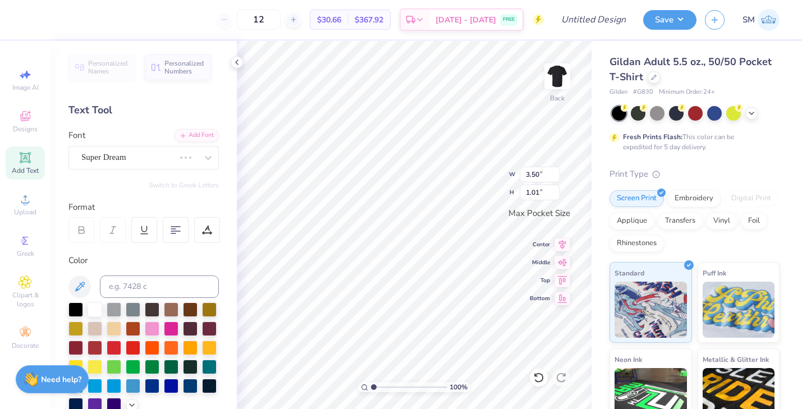
type input "3.25"
type input "1.00"
type textarea "Delta Sigma Pi"
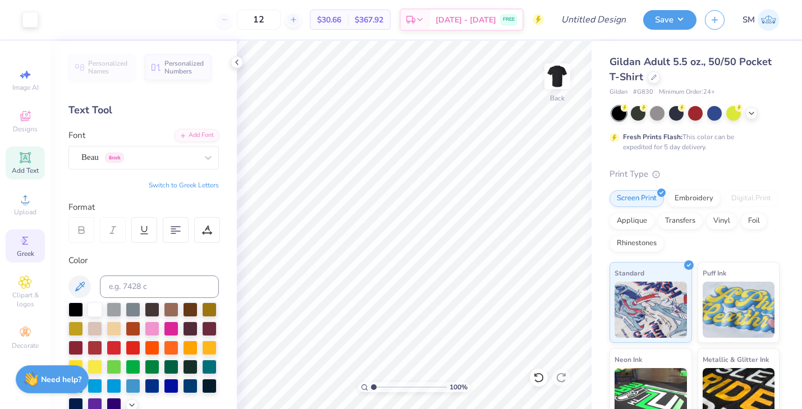
click at [21, 245] on icon at bounding box center [25, 240] width 13 height 13
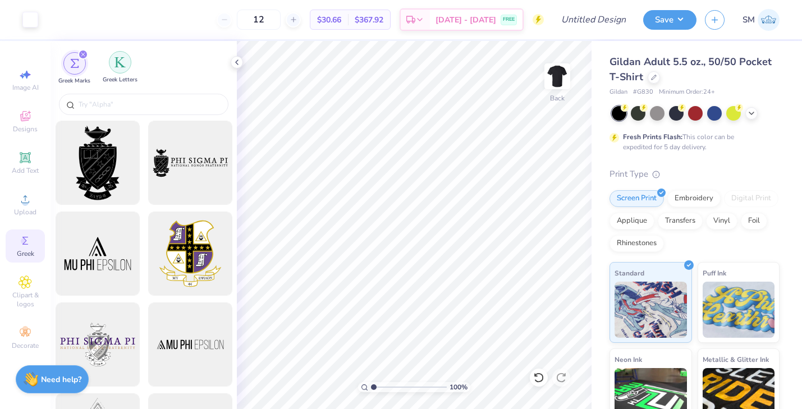
click at [119, 66] on img "filter for Greek Letters" at bounding box center [120, 62] width 11 height 11
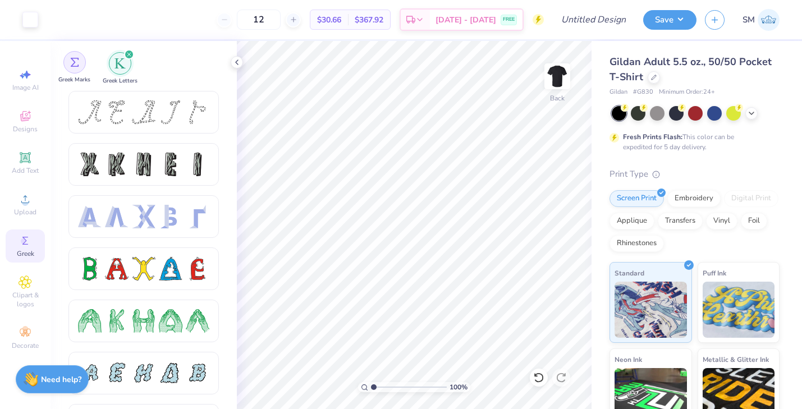
click at [76, 60] on img "filter for Greek Marks" at bounding box center [74, 62] width 9 height 9
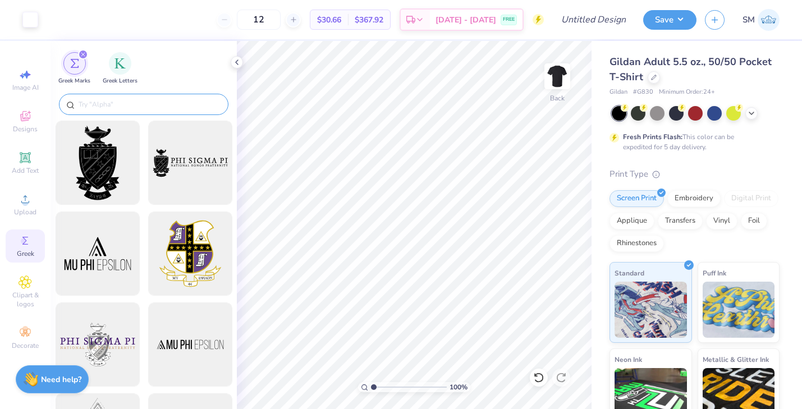
click at [93, 103] on input "text" at bounding box center [149, 104] width 144 height 11
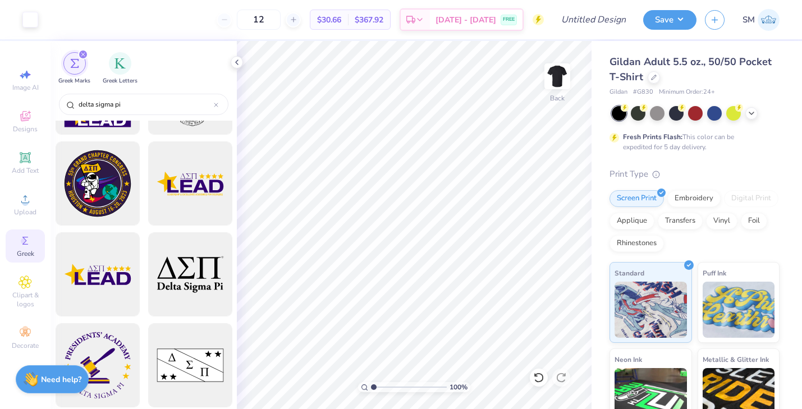
scroll to position [256, 0]
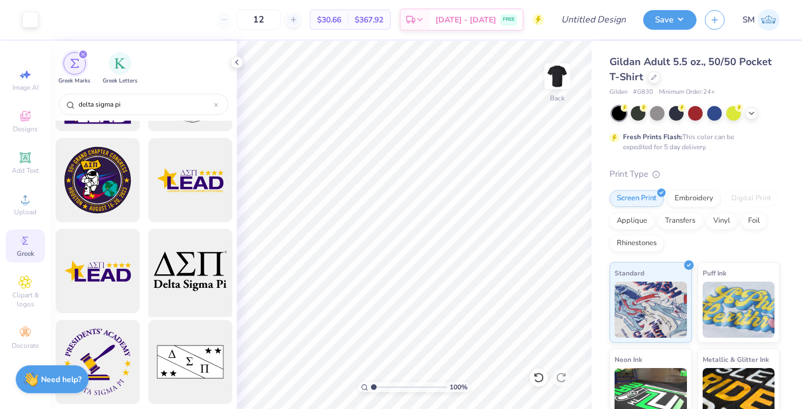
type input "delta sigma pi"
click at [183, 294] on div at bounding box center [190, 271] width 93 height 93
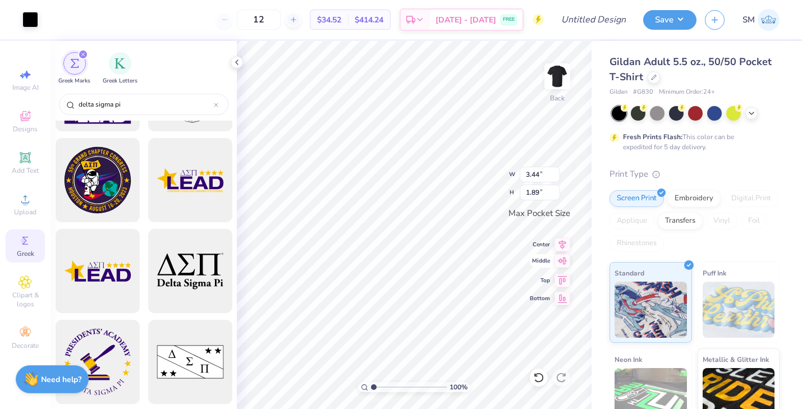
click at [563, 262] on icon at bounding box center [563, 260] width 16 height 13
click at [563, 274] on icon at bounding box center [563, 278] width 16 height 13
click at [562, 244] on icon at bounding box center [563, 242] width 16 height 13
click at [559, 307] on div "100 % Back W 3.44 3.44 " H 1.89 1.89 " Max Pocket Size Center Middle Top Bottom" at bounding box center [414, 225] width 355 height 368
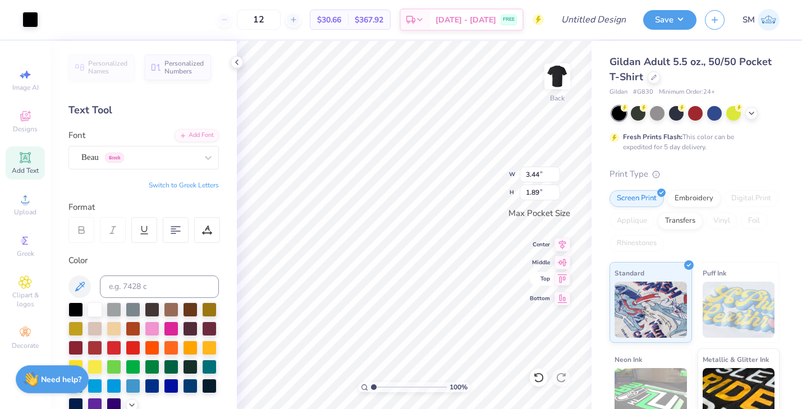
click at [560, 277] on icon at bounding box center [563, 278] width 16 height 13
click at [564, 297] on icon at bounding box center [563, 296] width 16 height 13
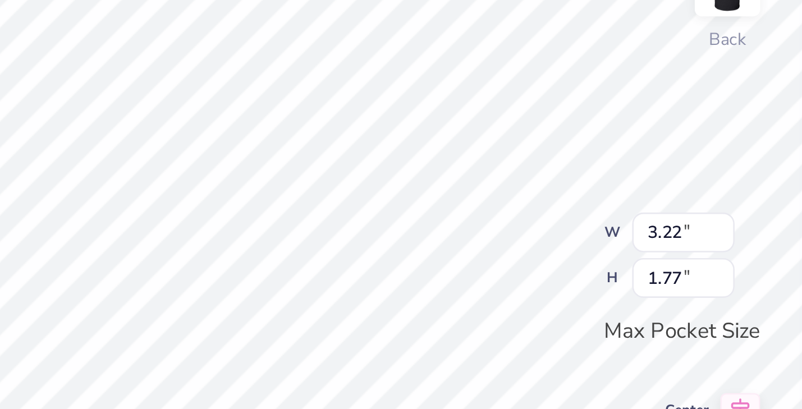
type input "3.22"
type input "1.77"
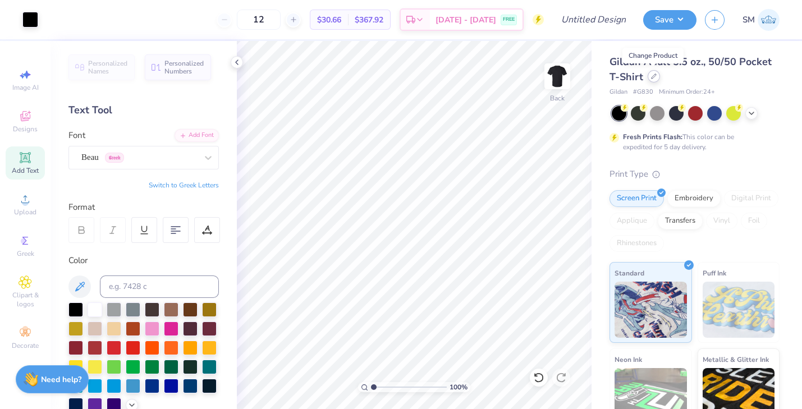
click at [656, 77] on icon at bounding box center [654, 77] width 6 height 6
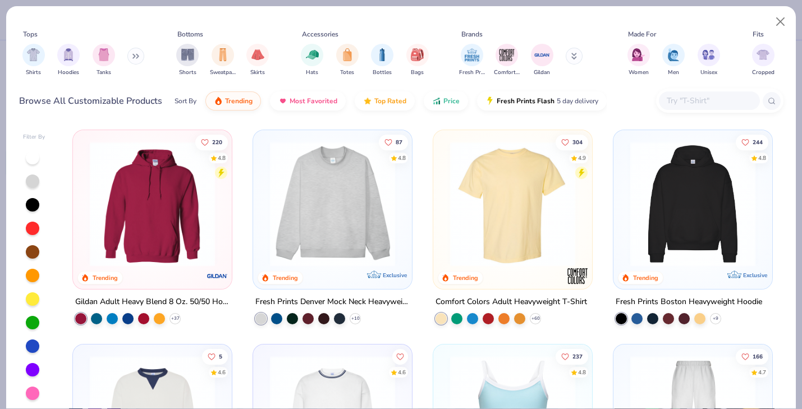
click at [537, 191] on img at bounding box center [513, 204] width 136 height 125
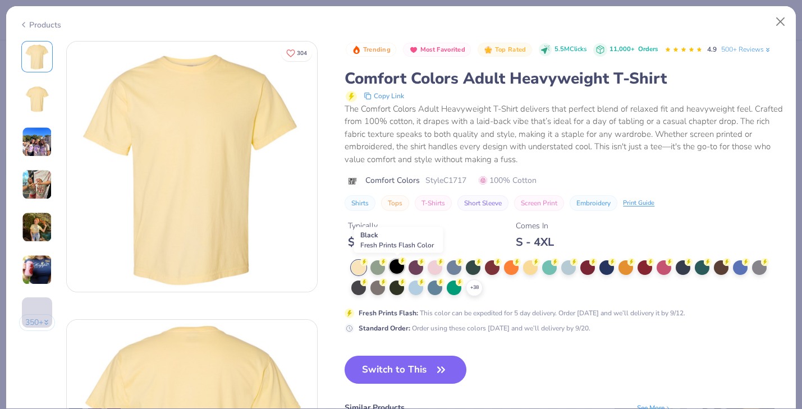
click at [401, 265] on div at bounding box center [397, 266] width 15 height 15
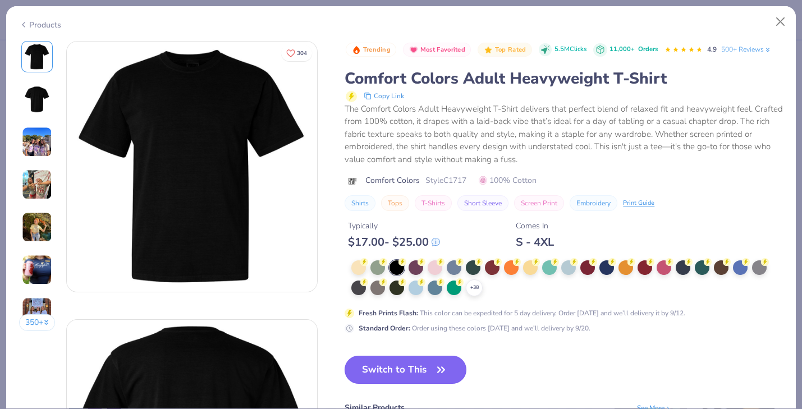
click at [370, 375] on button "Switch to This" at bounding box center [406, 370] width 122 height 28
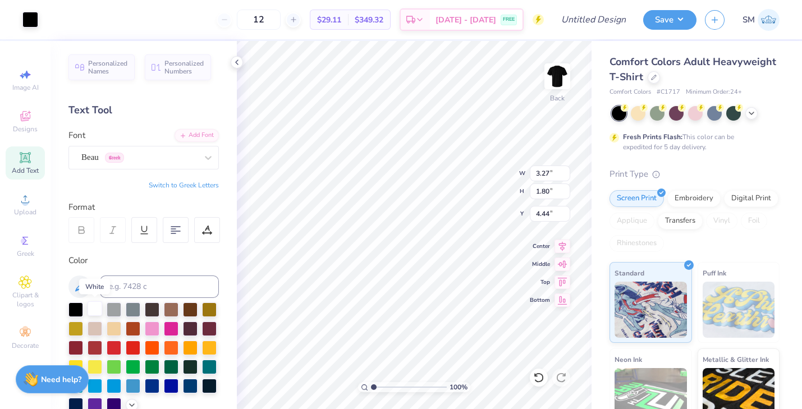
click at [95, 310] on div at bounding box center [95, 309] width 15 height 15
type input "4.45"
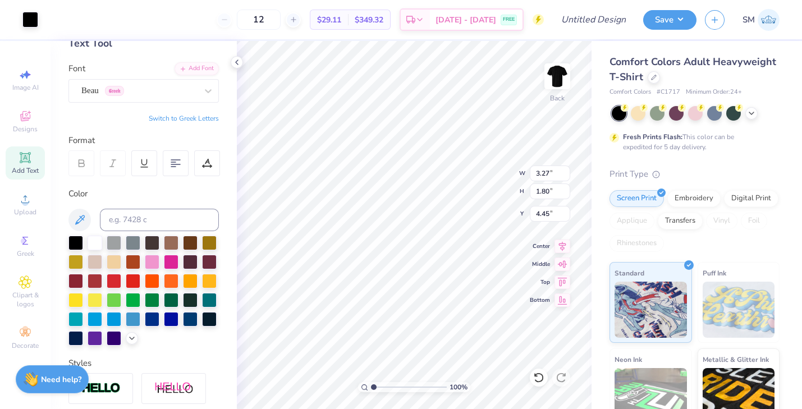
scroll to position [68, 0]
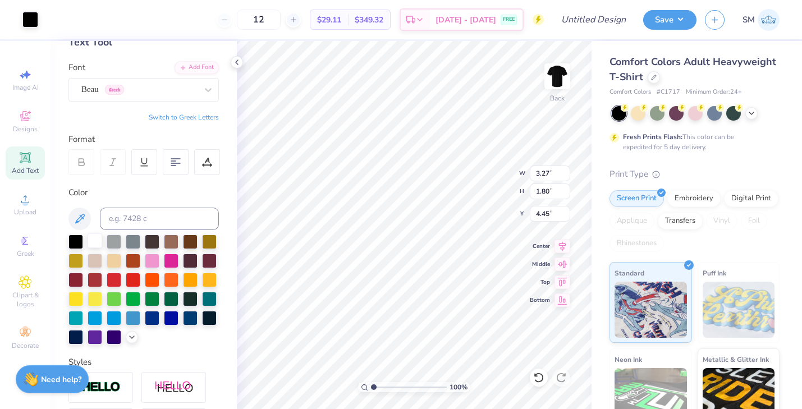
click at [98, 242] on div at bounding box center [95, 241] width 15 height 15
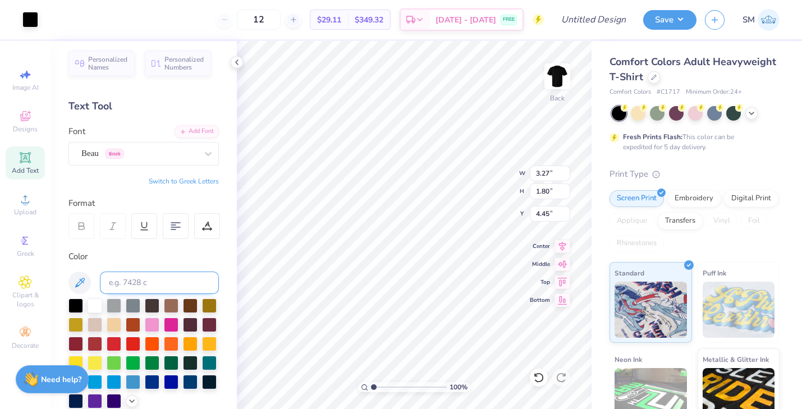
scroll to position [0, 0]
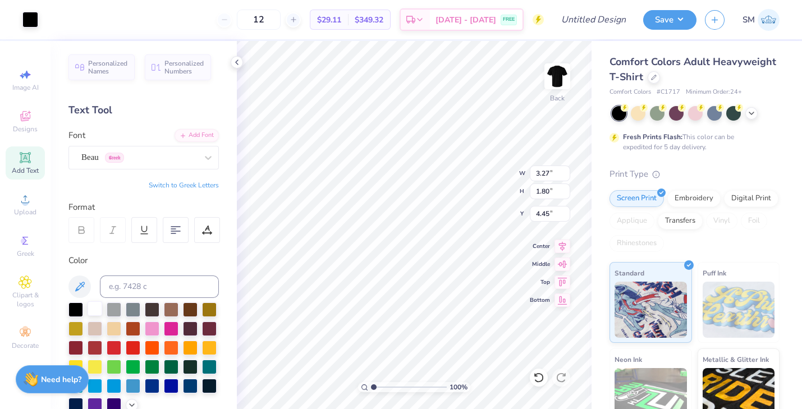
click at [94, 309] on div at bounding box center [95, 309] width 15 height 15
click at [95, 306] on div at bounding box center [95, 309] width 15 height 15
click at [354, 145] on div "Art colors 12 $29.11 Per Item $349.32 Total Est. Delivery Sep 17 - 20 FREE Desi…" at bounding box center [401, 204] width 802 height 409
type input "4.79"
click at [93, 307] on div at bounding box center [95, 309] width 15 height 15
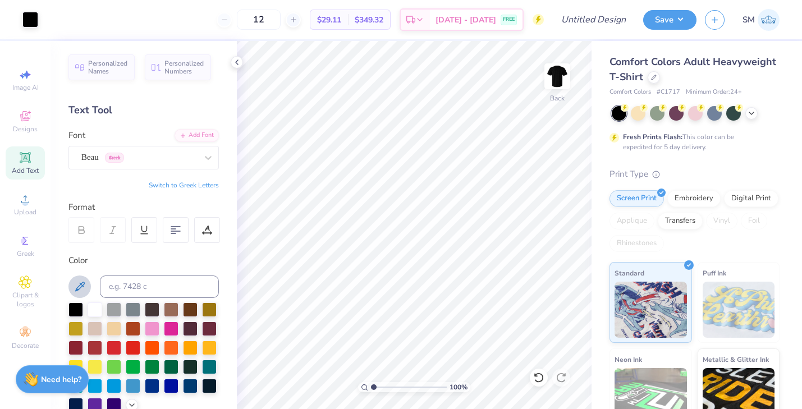
click at [77, 290] on icon at bounding box center [80, 287] width 10 height 10
click at [91, 308] on div at bounding box center [95, 309] width 15 height 15
type input "4.45"
click at [93, 309] on div at bounding box center [95, 309] width 15 height 15
click at [79, 289] on icon at bounding box center [79, 286] width 13 height 13
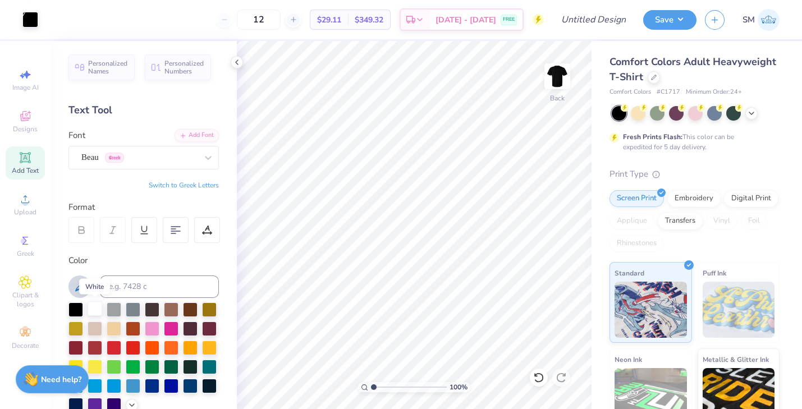
click at [94, 310] on div at bounding box center [95, 309] width 15 height 15
click at [88, 303] on div at bounding box center [95, 309] width 15 height 15
click at [254, 188] on div "Art colors 12 $29.11 Per Item $349.32 Total Est. Delivery Sep 17 - 20 FREE Desi…" at bounding box center [401, 204] width 802 height 409
click at [77, 286] on icon at bounding box center [79, 286] width 13 height 13
click at [98, 312] on div at bounding box center [95, 309] width 15 height 15
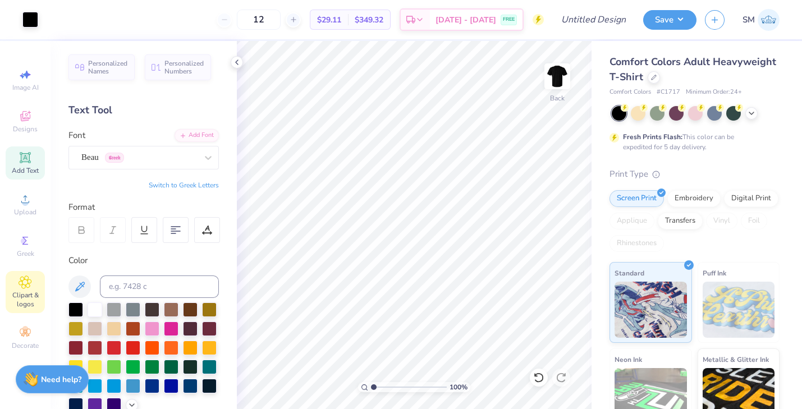
click at [29, 293] on span "Clipart & logos" at bounding box center [25, 300] width 39 height 18
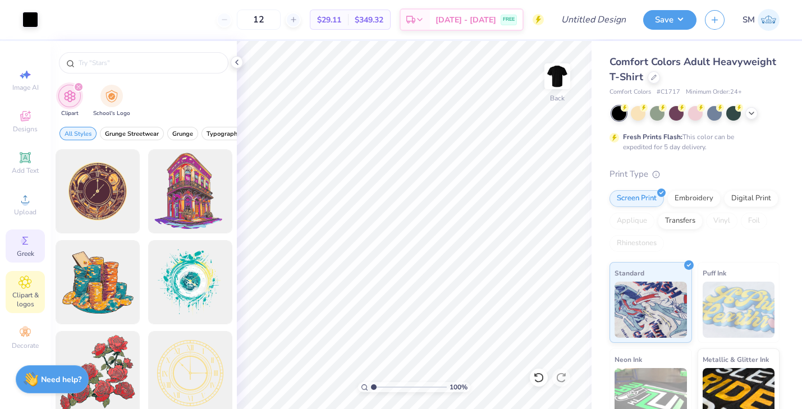
click at [21, 255] on span "Greek" at bounding box center [25, 253] width 17 height 9
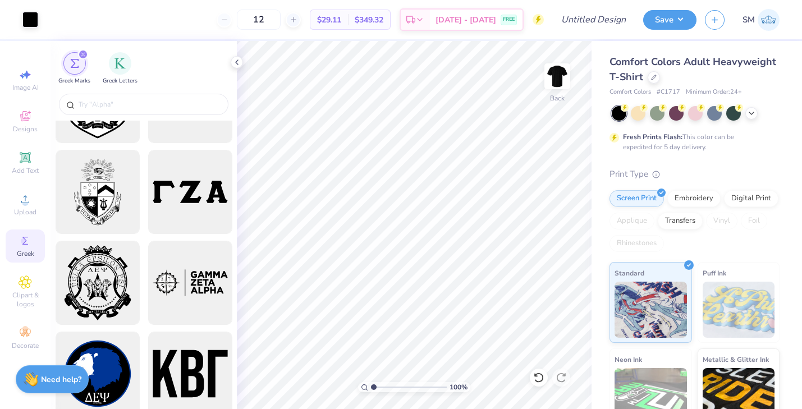
scroll to position [1425, 0]
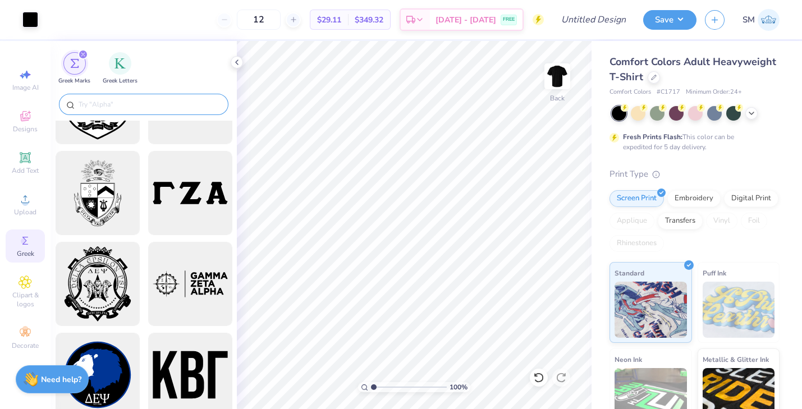
click at [117, 107] on input "text" at bounding box center [149, 104] width 144 height 11
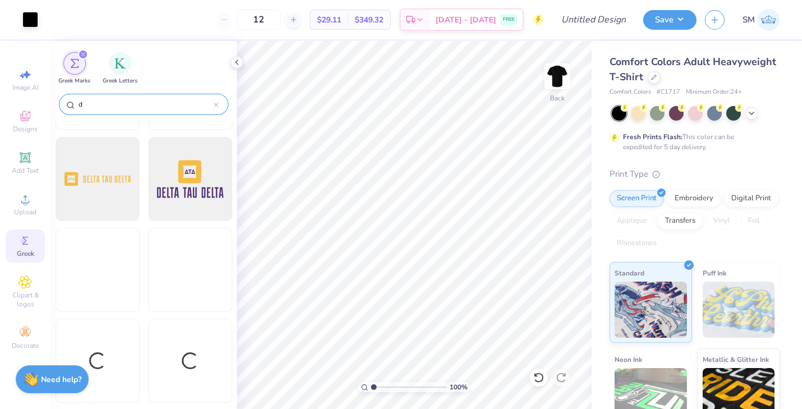
scroll to position [1166, 0]
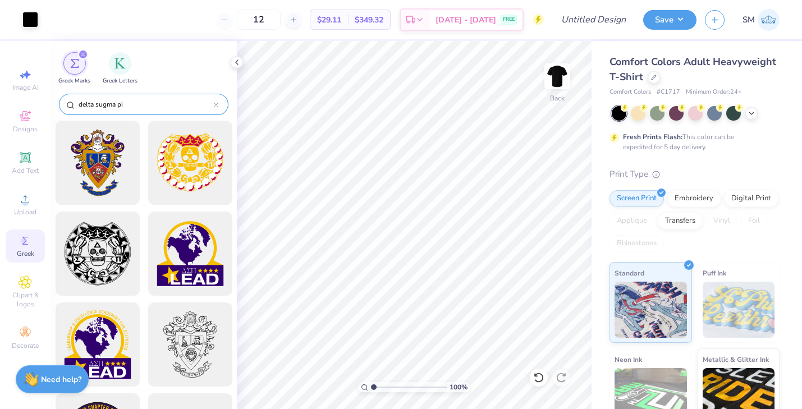
click at [103, 103] on input "delta sugma pi" at bounding box center [145, 104] width 136 height 11
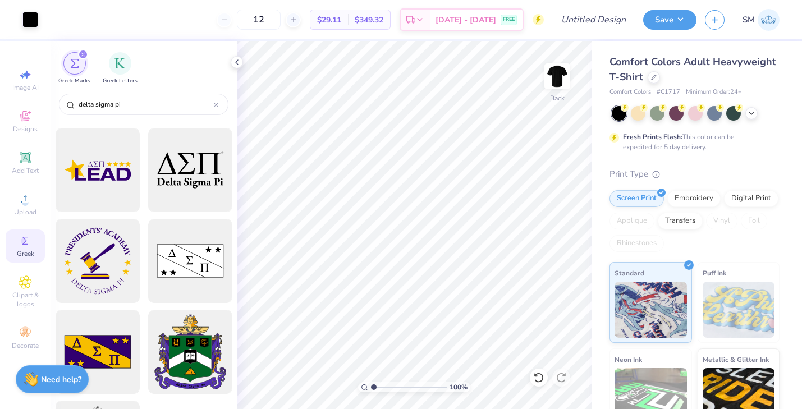
scroll to position [327, 0]
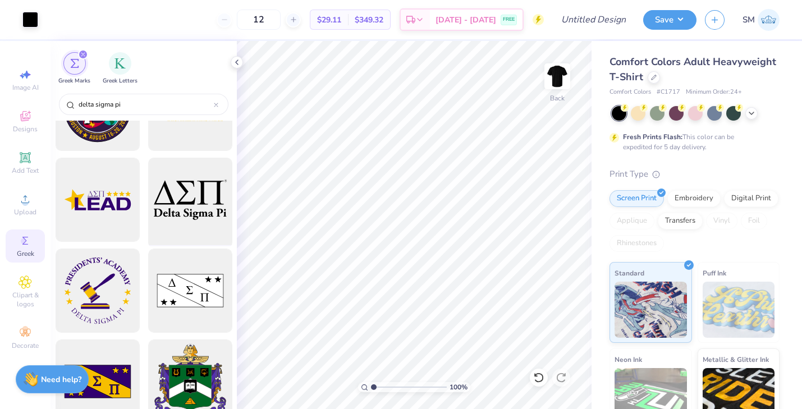
type input "delta sigma pi"
click at [172, 195] on div at bounding box center [190, 200] width 93 height 93
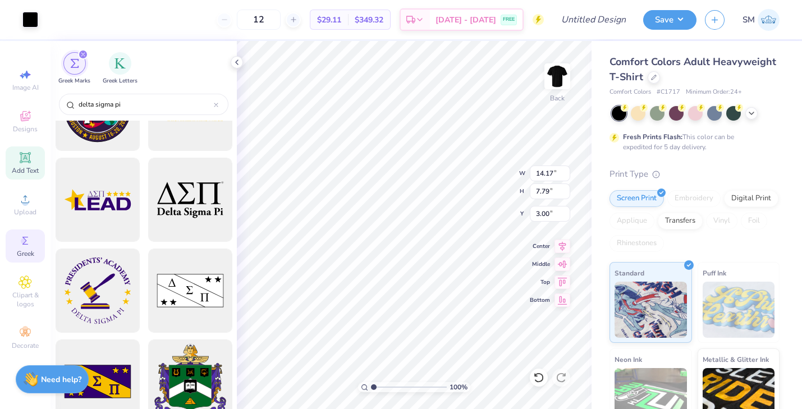
click at [28, 156] on icon at bounding box center [25, 157] width 8 height 8
type input "5.59"
type input "1.62"
type input "11.69"
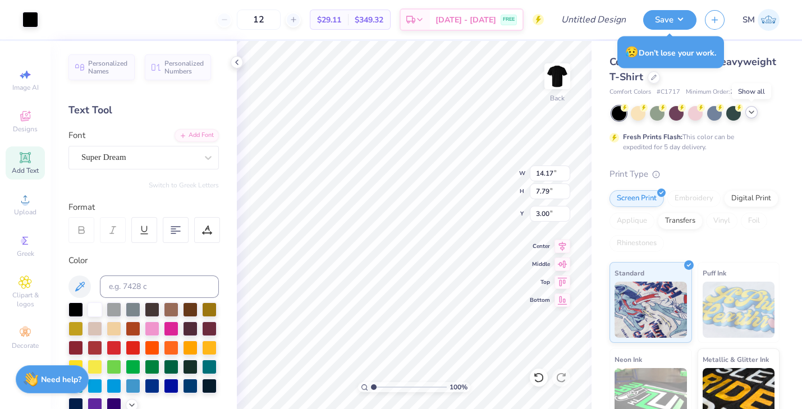
click at [750, 110] on icon at bounding box center [751, 112] width 9 height 9
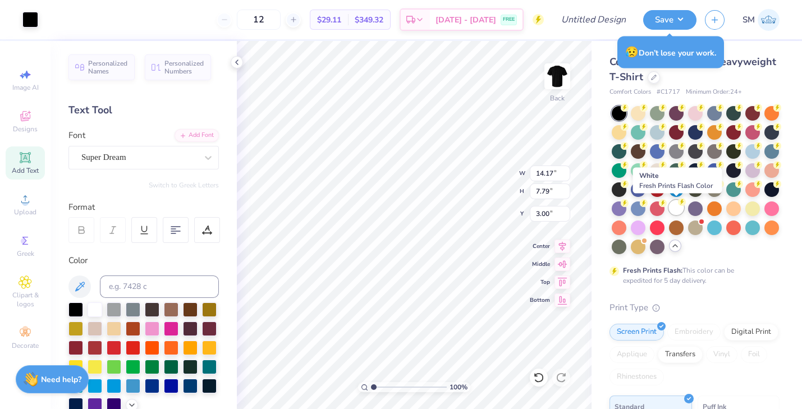
click at [676, 209] on div at bounding box center [676, 207] width 15 height 15
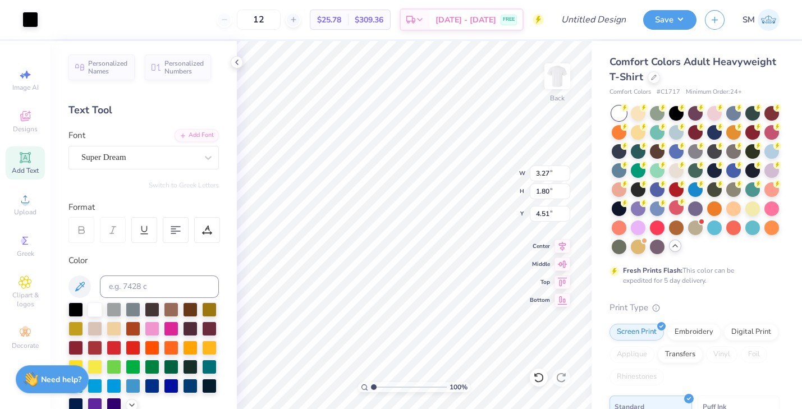
type input "4.51"
click at [558, 279] on icon at bounding box center [563, 280] width 16 height 13
click at [559, 263] on icon at bounding box center [563, 262] width 10 height 7
click at [559, 247] on icon at bounding box center [563, 244] width 16 height 13
type input "3.00"
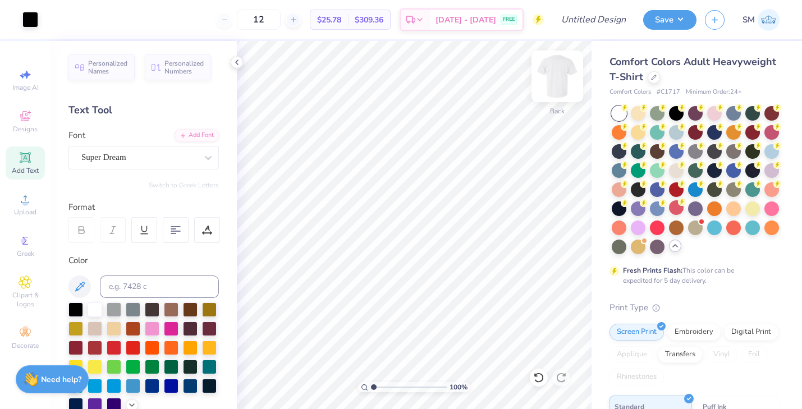
click at [559, 72] on img at bounding box center [557, 76] width 45 height 45
click at [35, 254] on div "Greek" at bounding box center [25, 246] width 39 height 33
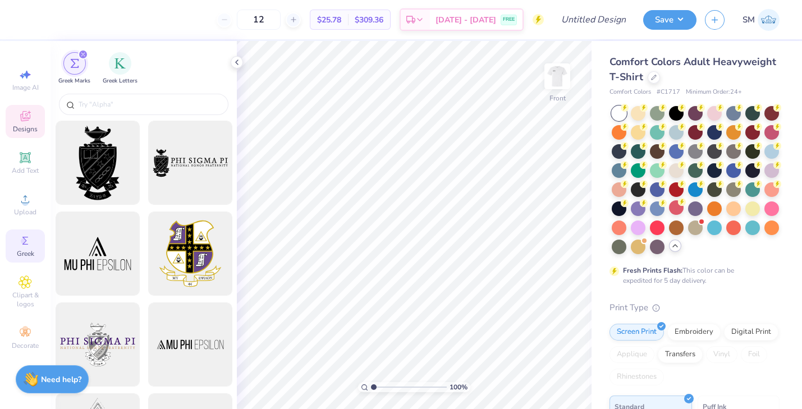
click at [31, 117] on icon at bounding box center [25, 116] width 13 height 13
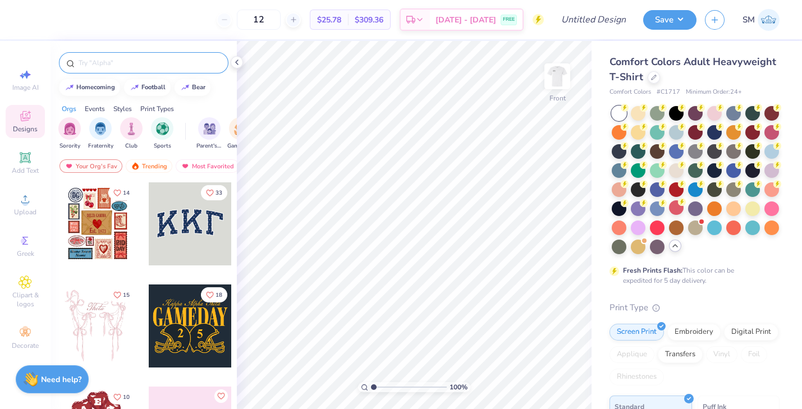
click at [105, 58] on input "text" at bounding box center [149, 62] width 144 height 11
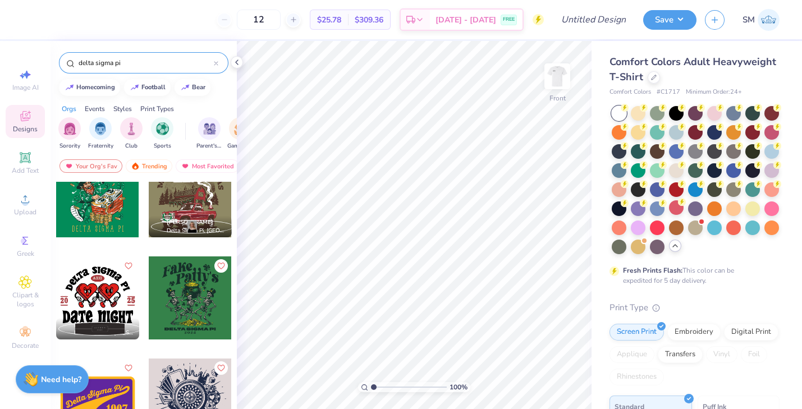
scroll to position [0, 0]
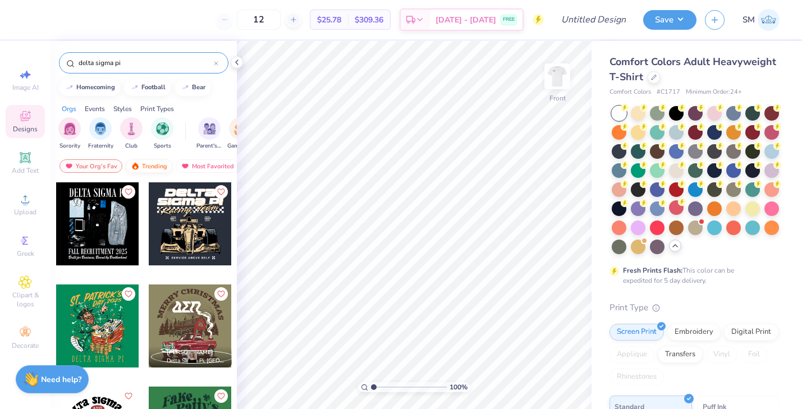
type input "delta sigma pi"
click at [159, 163] on div "Trending" at bounding box center [149, 165] width 47 height 13
click at [199, 164] on div "Most Favorited" at bounding box center [207, 165] width 63 height 13
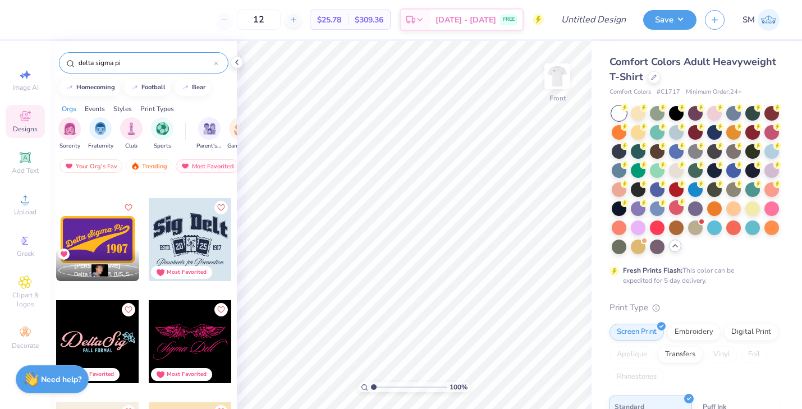
scroll to position [599, 0]
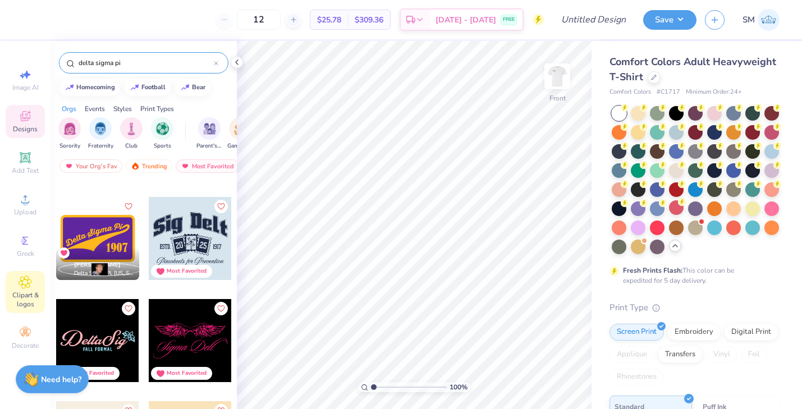
click at [24, 288] on icon at bounding box center [25, 282] width 13 height 13
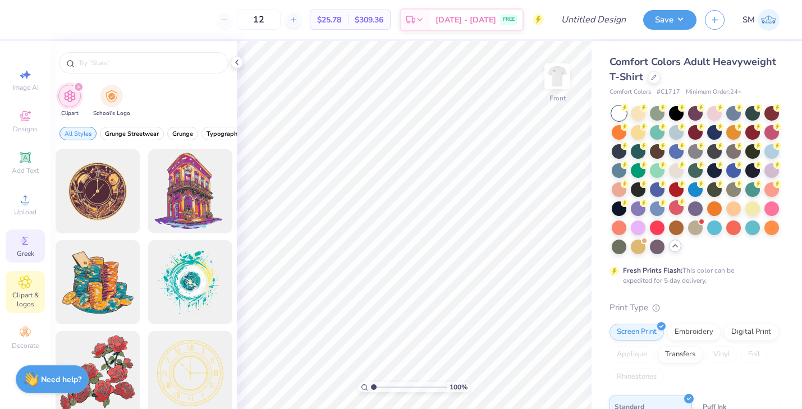
click at [22, 247] on icon at bounding box center [25, 240] width 13 height 13
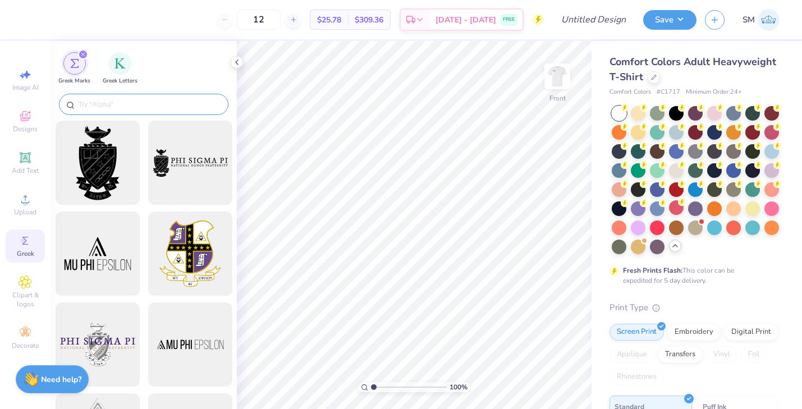
click at [113, 104] on input "text" at bounding box center [149, 104] width 144 height 11
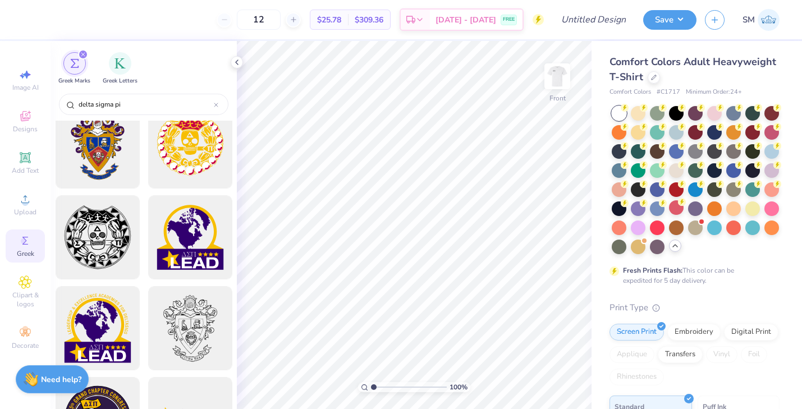
scroll to position [0, 0]
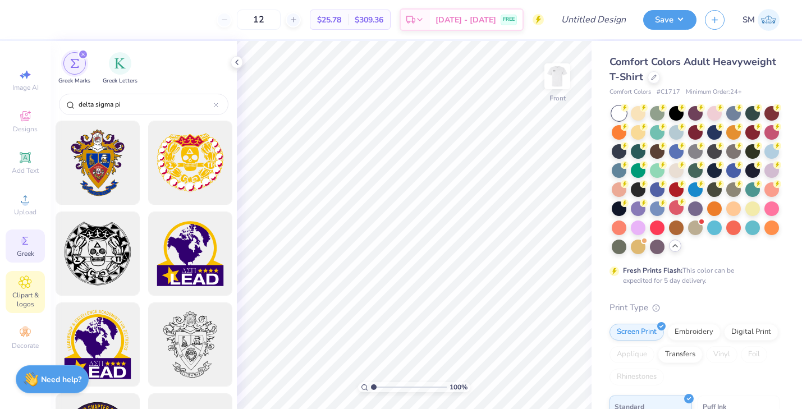
type input "delta sigma pi"
click at [20, 289] on icon at bounding box center [25, 282] width 13 height 13
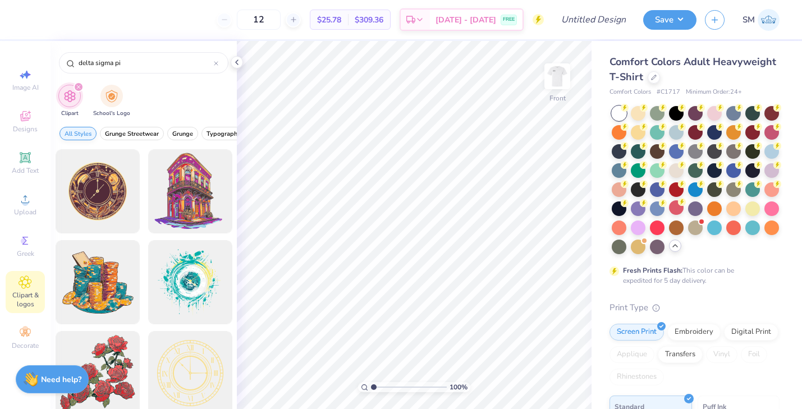
type input "delta sigma pi"
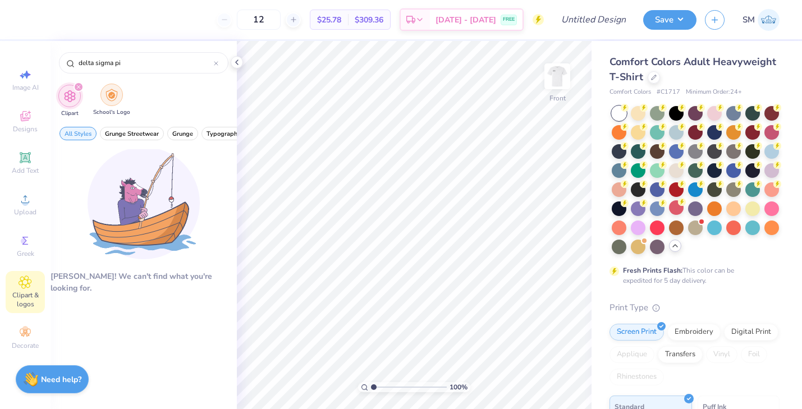
click at [113, 104] on div "filter for School's Logo" at bounding box center [112, 95] width 22 height 22
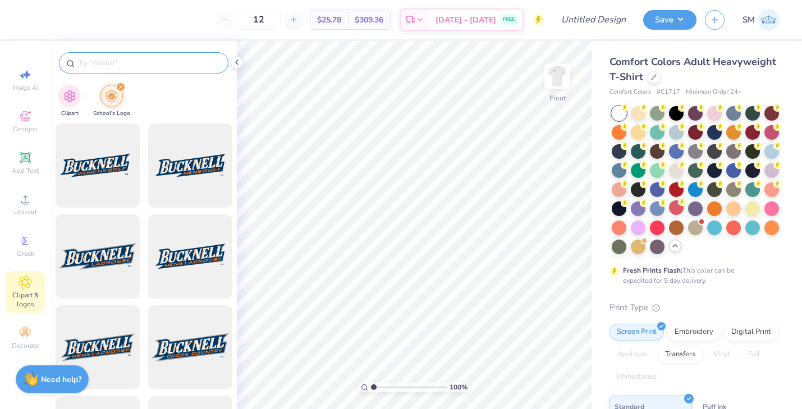
click at [110, 65] on input "text" at bounding box center [149, 62] width 144 height 11
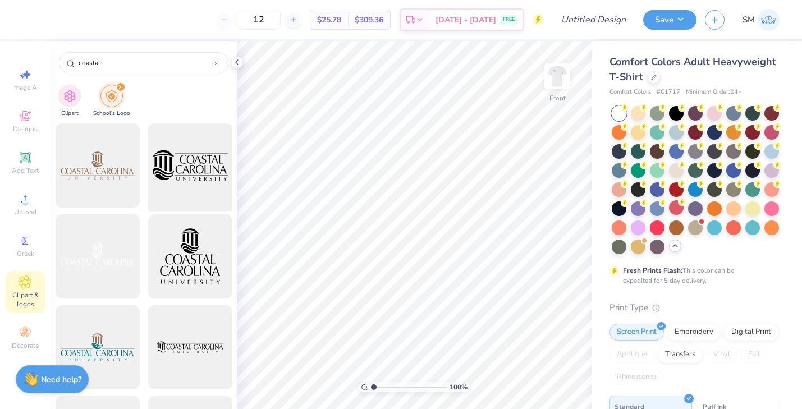
type input "coastal"
click at [192, 170] on div at bounding box center [190, 166] width 93 height 93
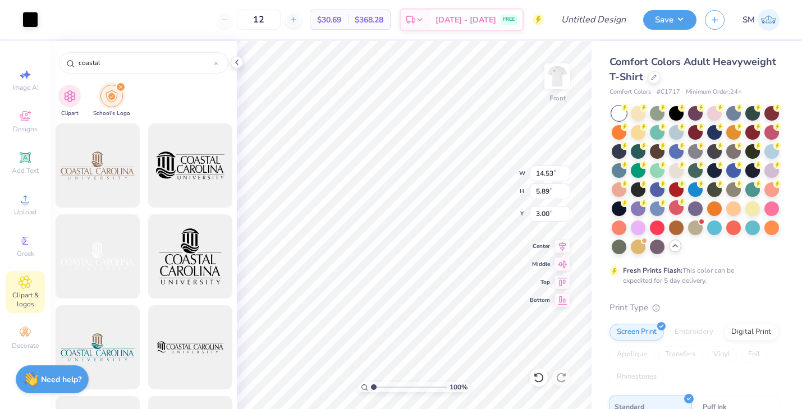
type input "12.72"
type input "5.16"
type input "6.36"
click at [564, 263] on icon at bounding box center [563, 262] width 10 height 7
type input "11.17"
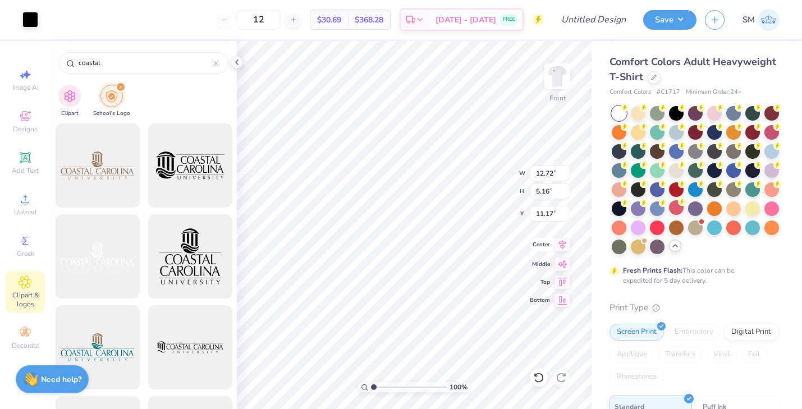
click at [563, 248] on icon at bounding box center [563, 244] width 16 height 13
click at [34, 123] on div "Designs" at bounding box center [25, 121] width 39 height 33
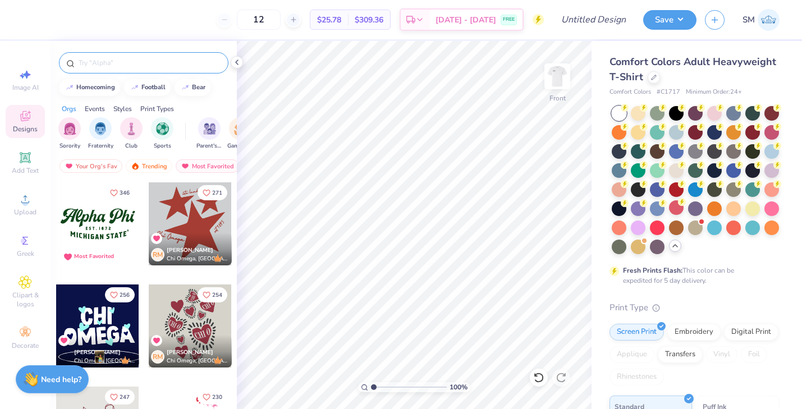
click at [114, 60] on input "text" at bounding box center [149, 62] width 144 height 11
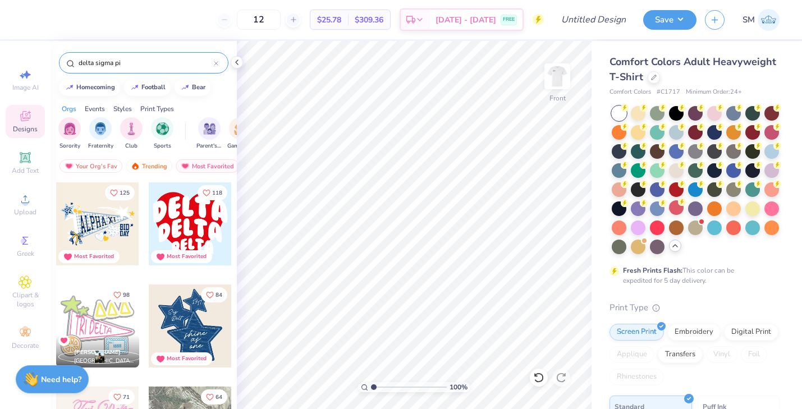
type input "delta sigma pi"
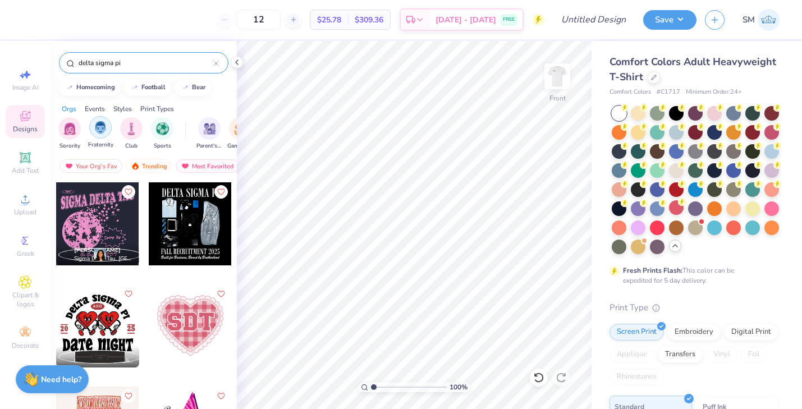
click at [103, 127] on img "filter for Fraternity" at bounding box center [100, 127] width 12 height 13
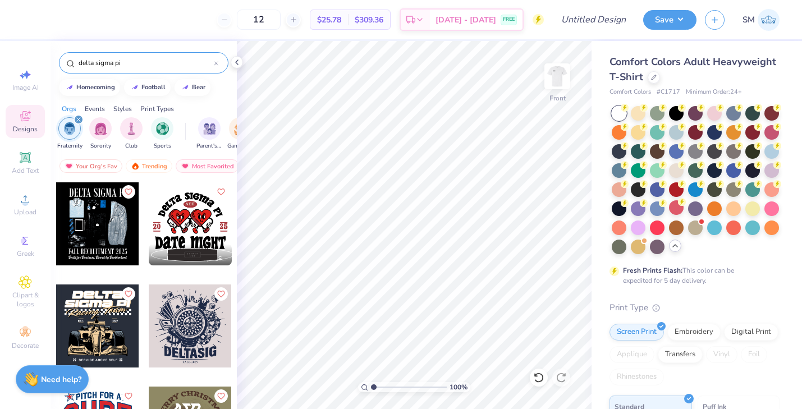
click at [94, 231] on div at bounding box center [97, 224] width 83 height 83
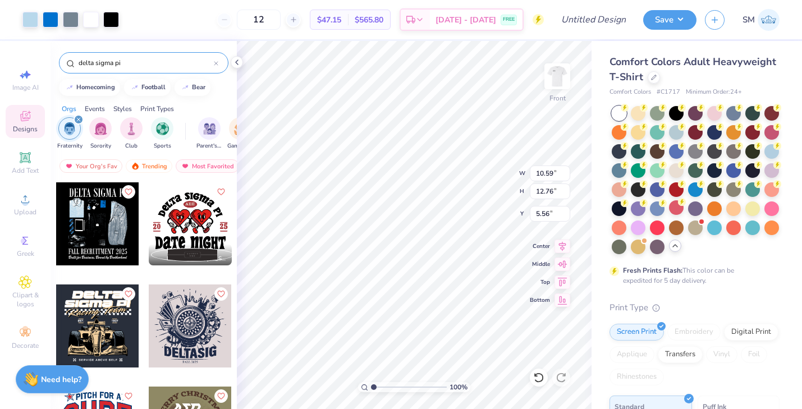
type input "5.56"
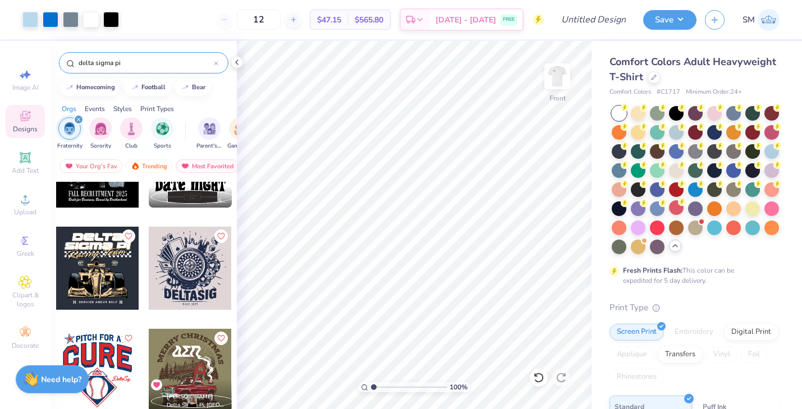
scroll to position [60, 0]
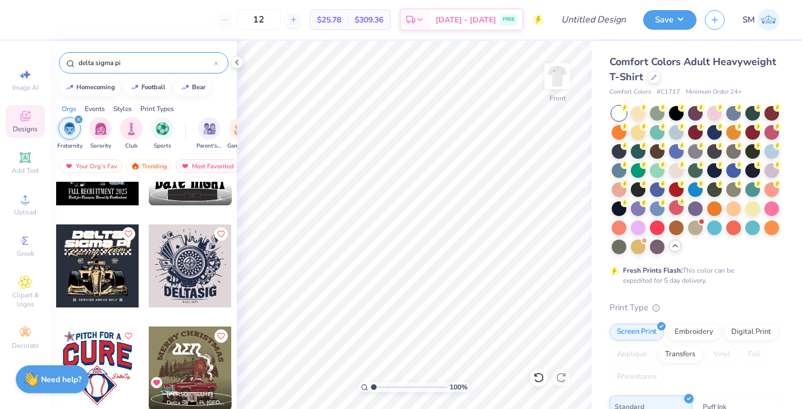
click at [112, 271] on div at bounding box center [97, 266] width 83 height 83
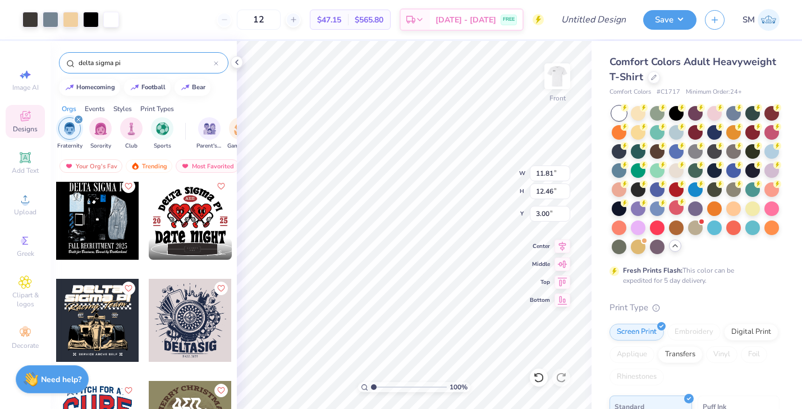
scroll to position [0, 0]
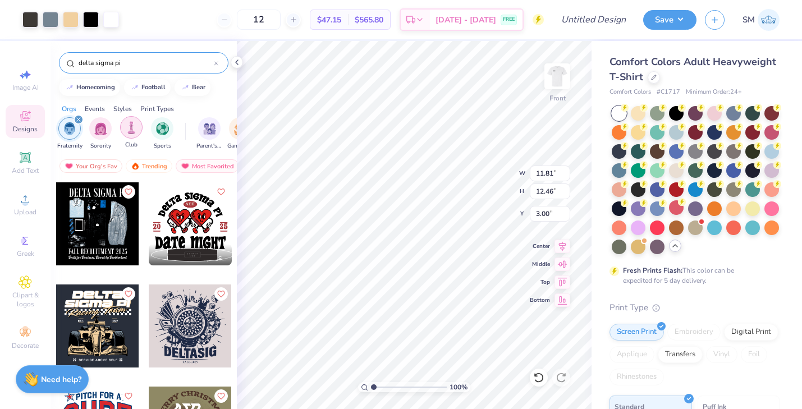
click at [125, 127] on div "filter for Club" at bounding box center [131, 127] width 22 height 22
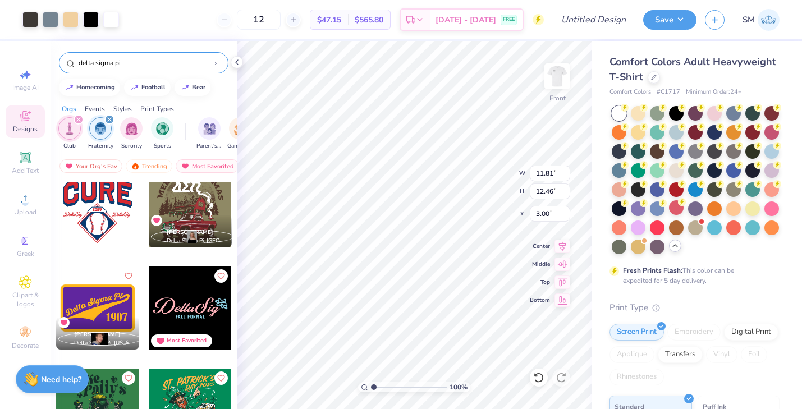
scroll to position [241, 0]
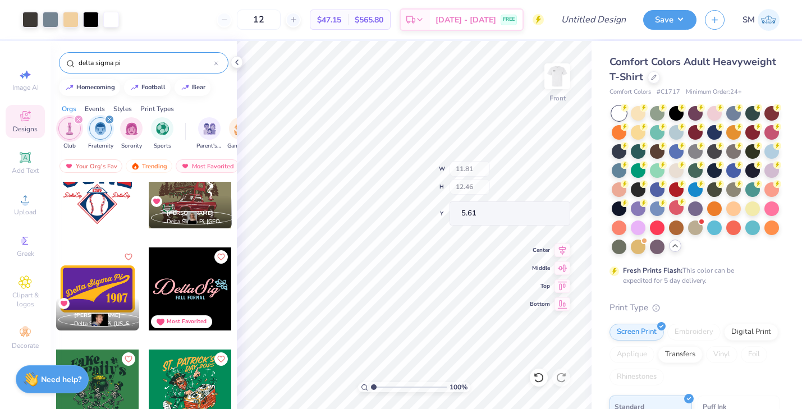
type input "5.61"
click at [554, 80] on img at bounding box center [557, 76] width 45 height 45
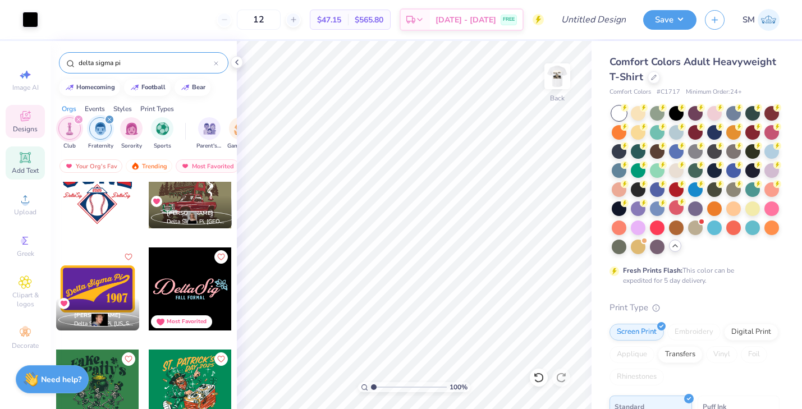
click at [16, 172] on span "Add Text" at bounding box center [25, 170] width 27 height 9
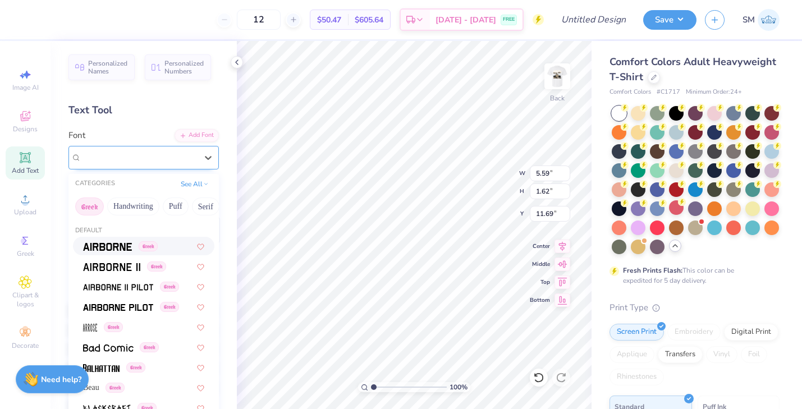
click at [121, 156] on div "Super Dream" at bounding box center [139, 157] width 118 height 17
click at [94, 324] on img at bounding box center [90, 328] width 14 height 8
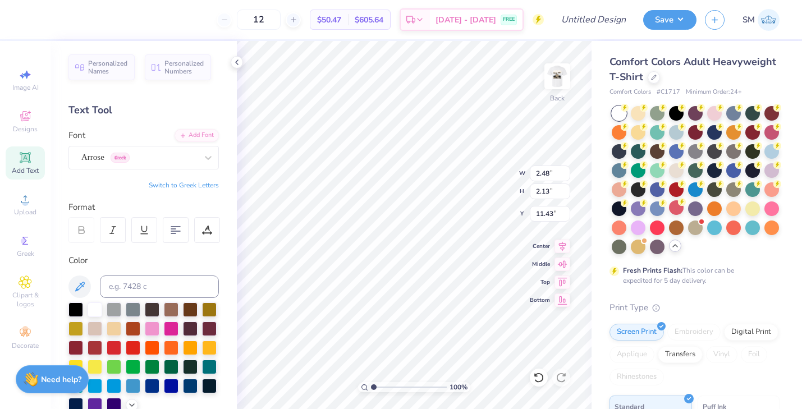
type input "2.48"
type input "2.13"
type input "11.43"
type textarea "2025"
click at [72, 307] on div at bounding box center [76, 309] width 15 height 15
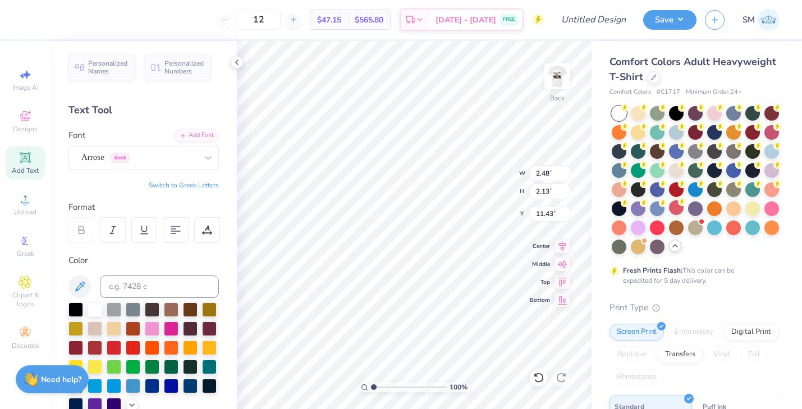
type input "5.63"
type input "0.97"
type input "0.83"
type input "4.80"
type input "3.48"
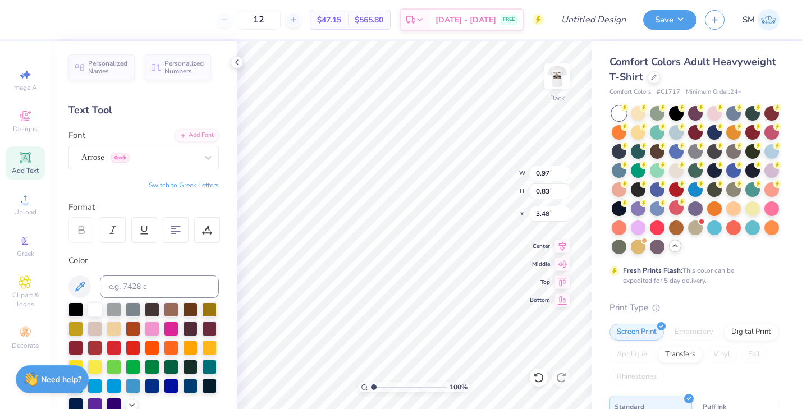
type input "3.00"
type input "6.28"
click at [553, 80] on img at bounding box center [557, 76] width 45 height 45
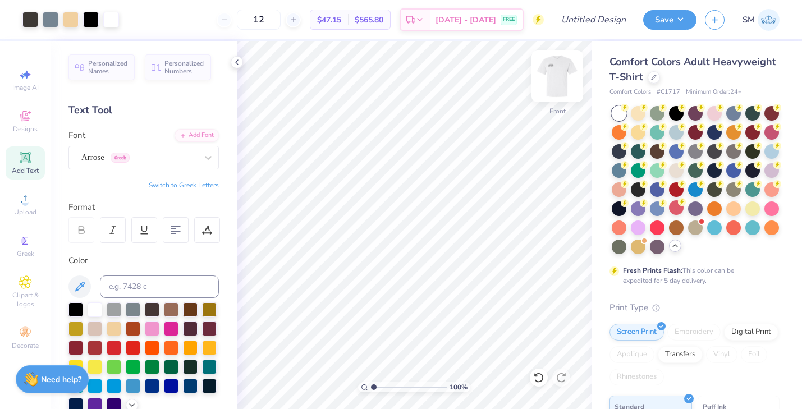
click at [564, 79] on img at bounding box center [557, 76] width 45 height 45
click at [558, 83] on img at bounding box center [557, 76] width 45 height 45
